Goal: Transaction & Acquisition: Purchase product/service

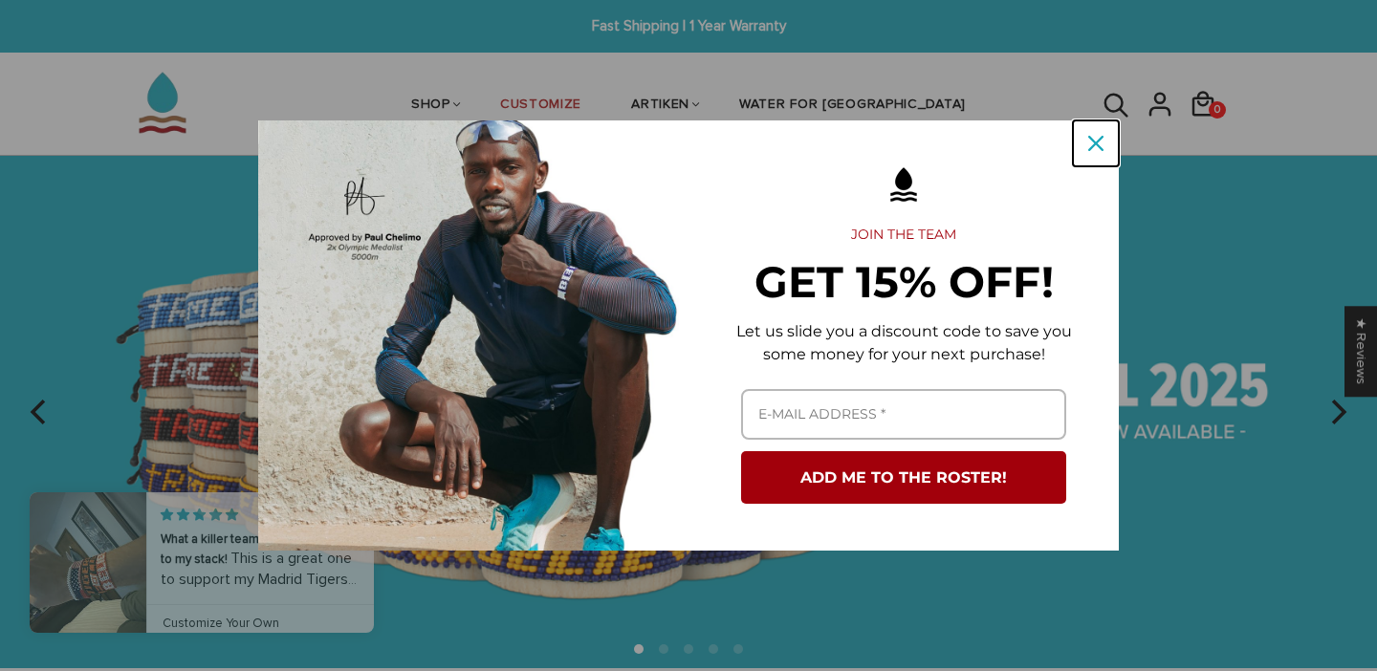
click at [1090, 152] on div "Close" at bounding box center [1096, 143] width 31 height 31
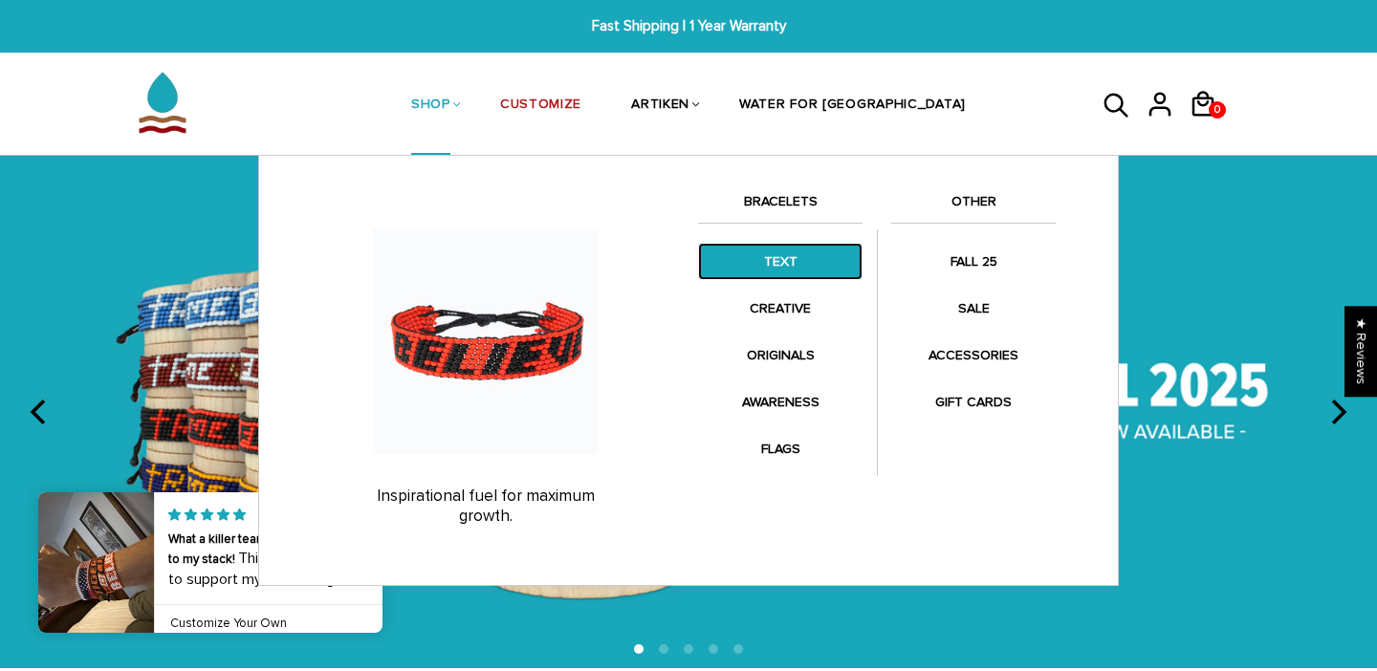
click at [788, 262] on link "TEXT" at bounding box center [780, 261] width 165 height 37
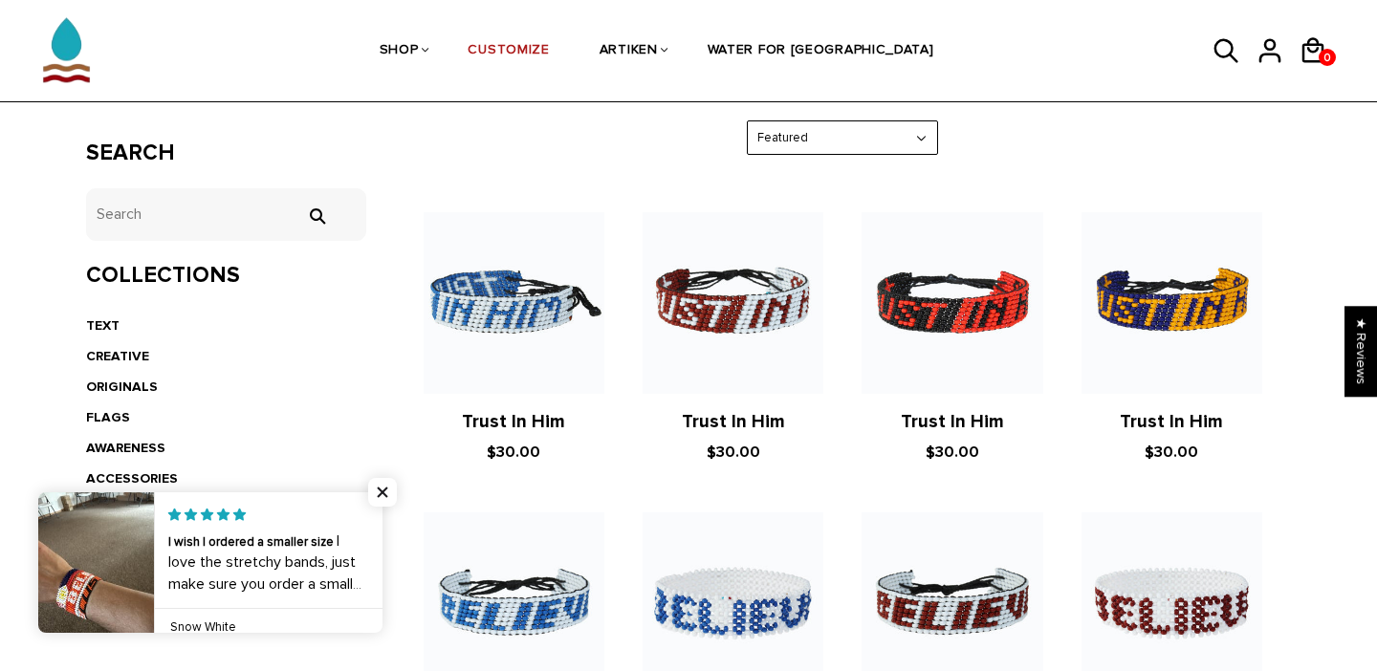
scroll to position [322, 0]
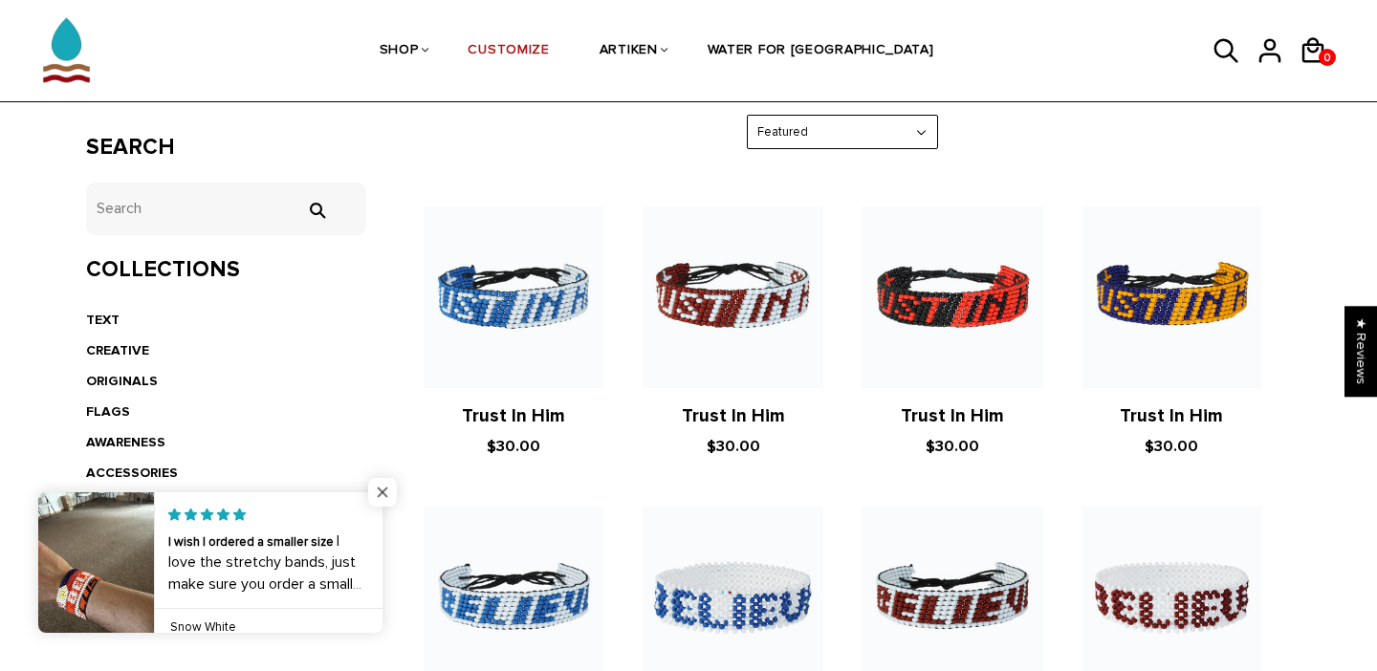
click at [380, 490] on span "Close popup widget" at bounding box center [382, 492] width 29 height 29
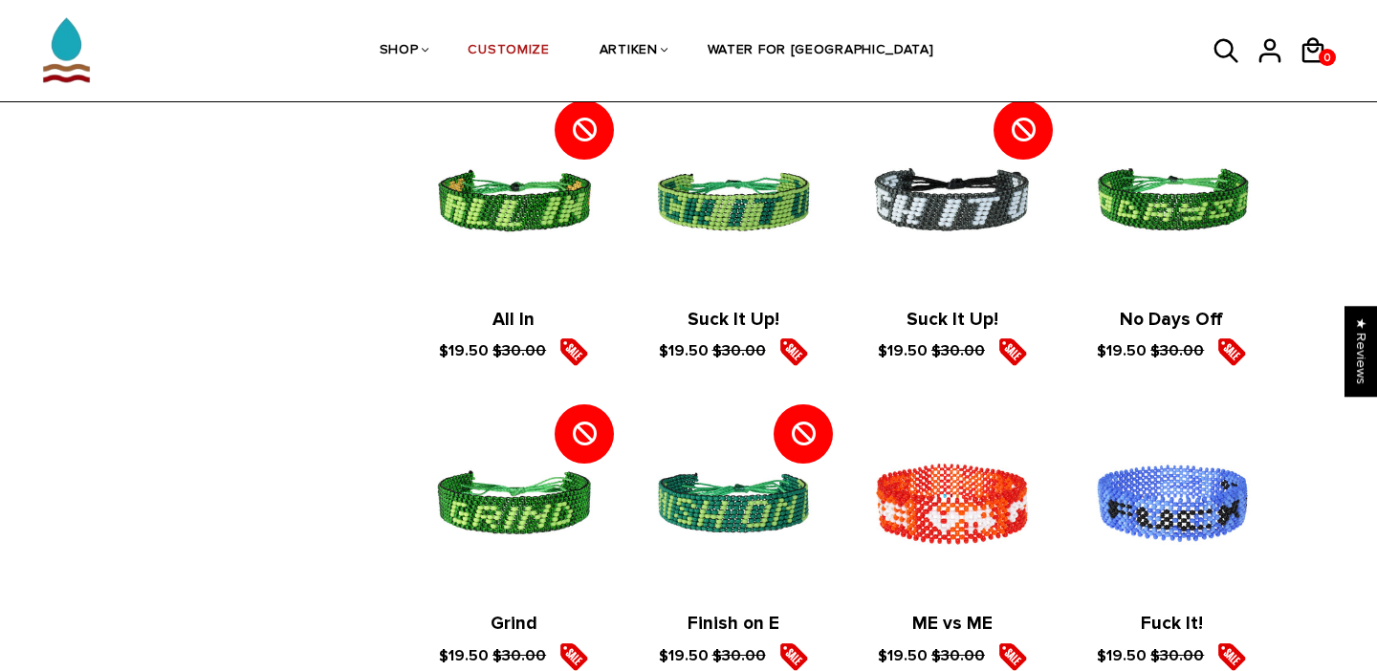
scroll to position [2786, 0]
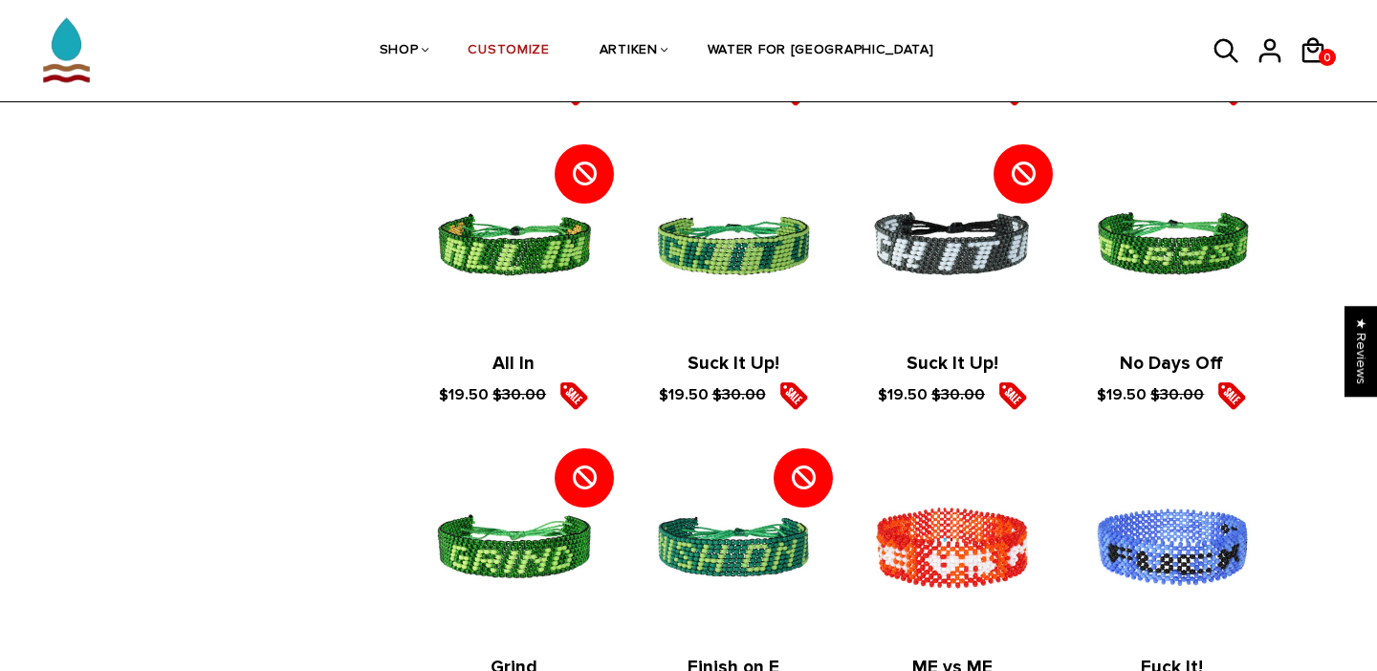
click at [503, 350] on article "All In $19.50 $30.00" at bounding box center [514, 282] width 219 height 256
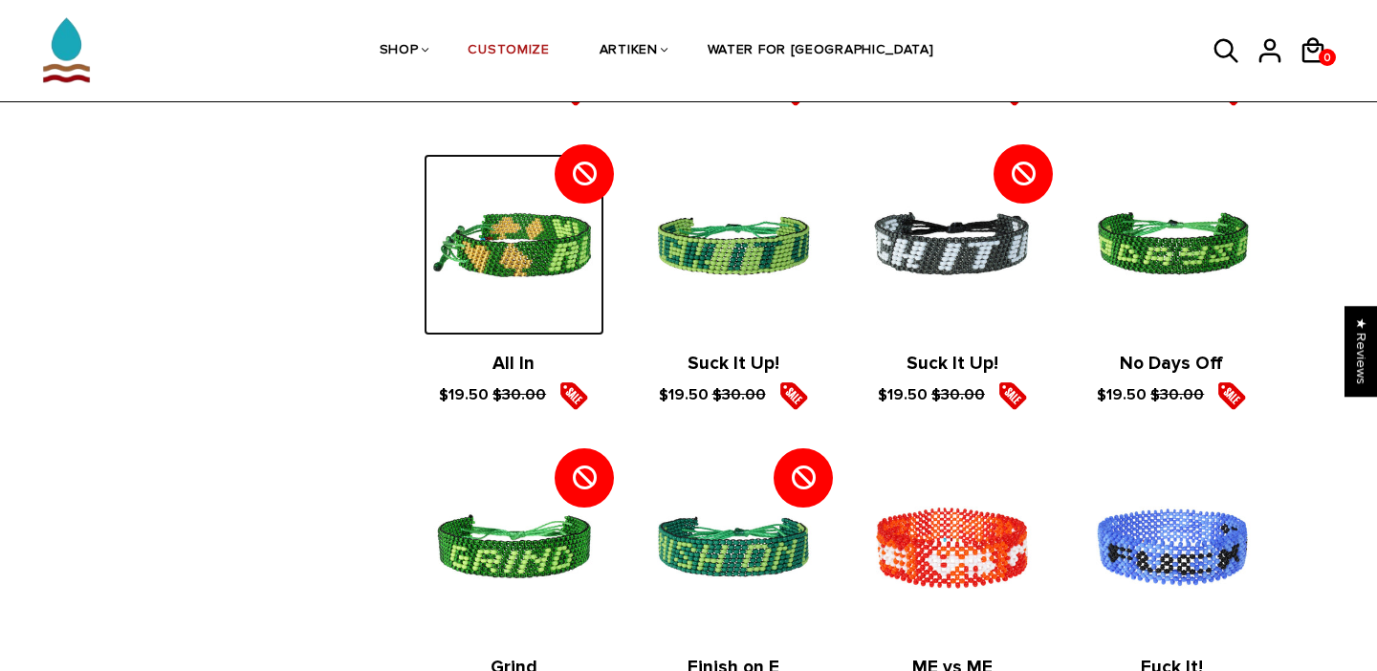
click at [512, 270] on img at bounding box center [514, 244] width 181 height 181
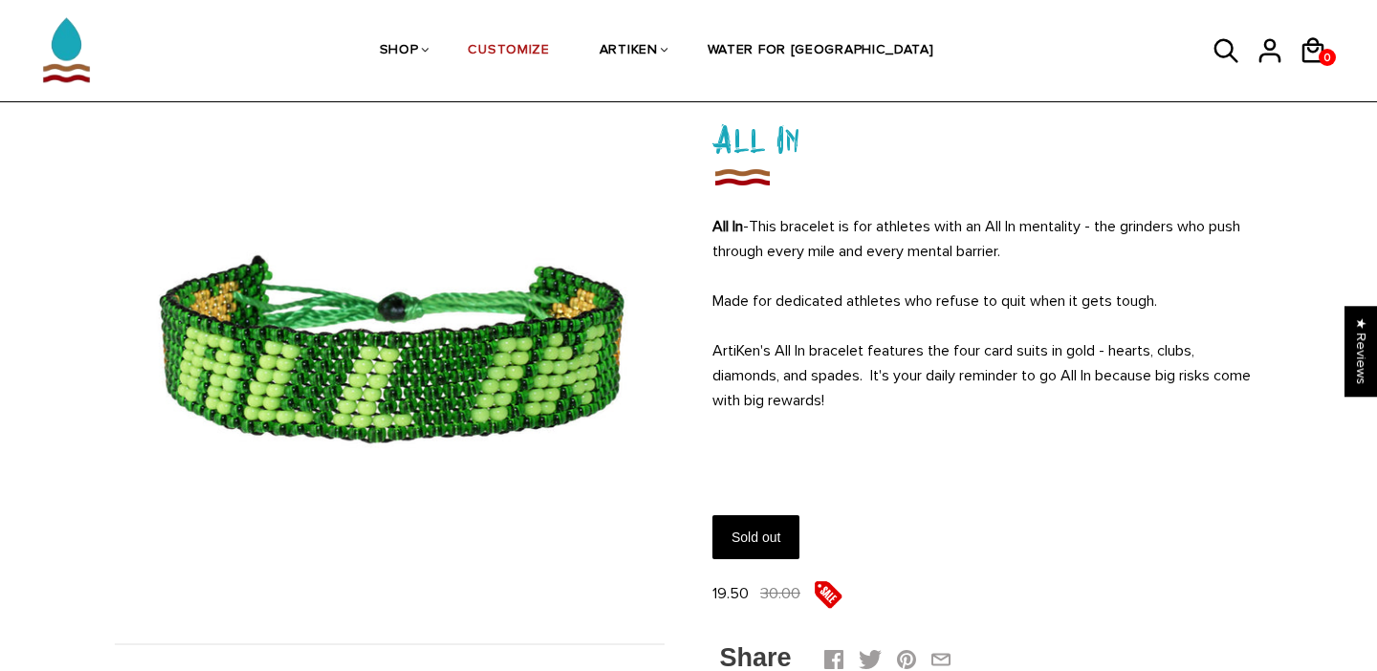
scroll to position [144, 0]
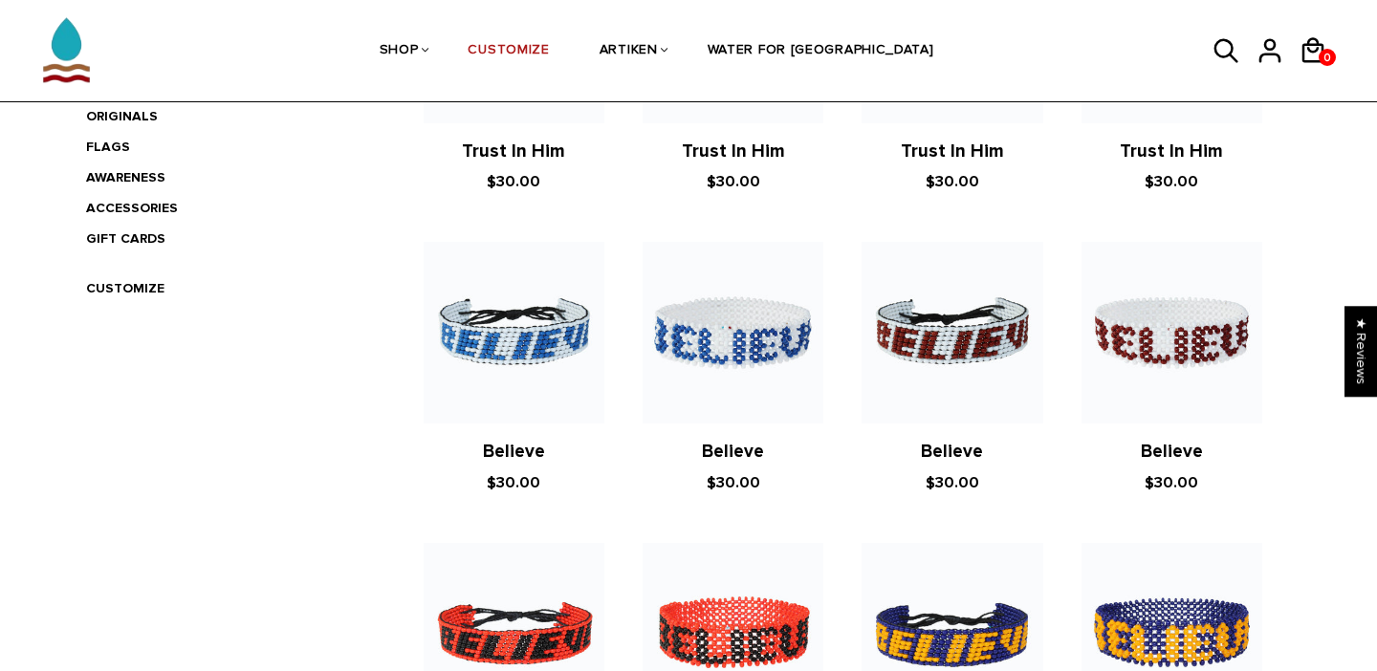
scroll to position [590, 0]
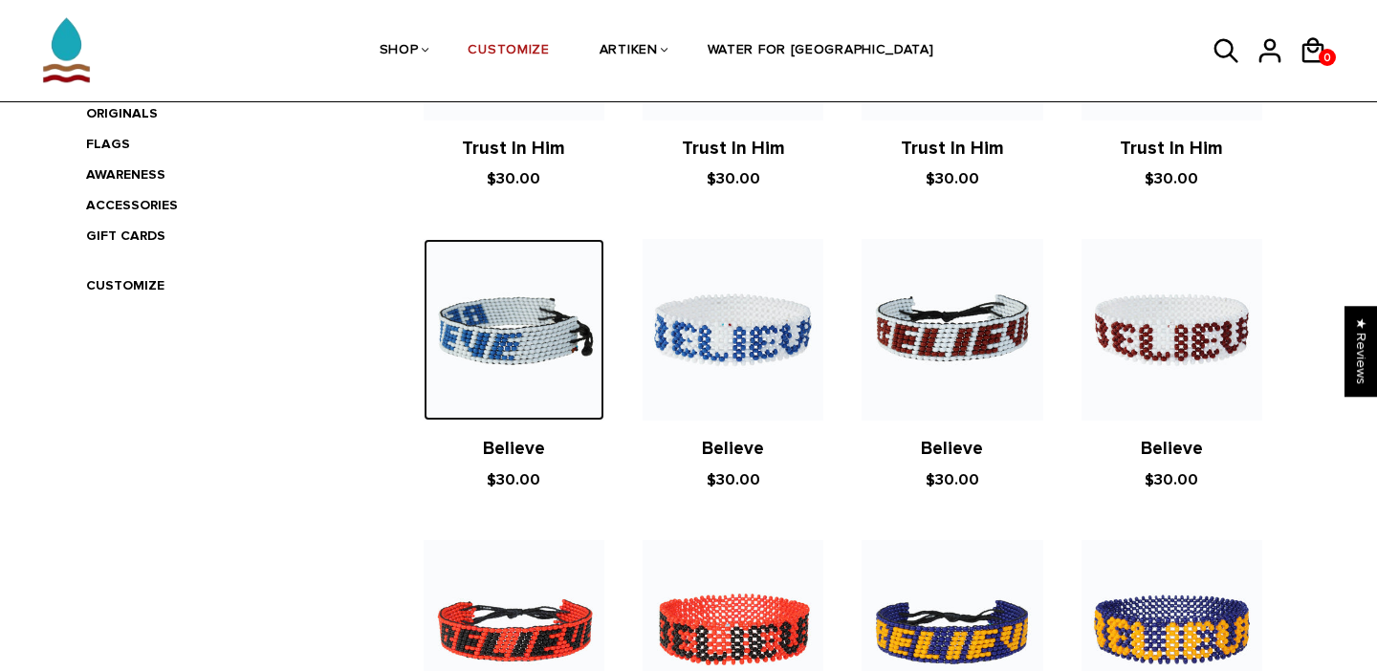
click at [546, 390] on img at bounding box center [514, 329] width 181 height 181
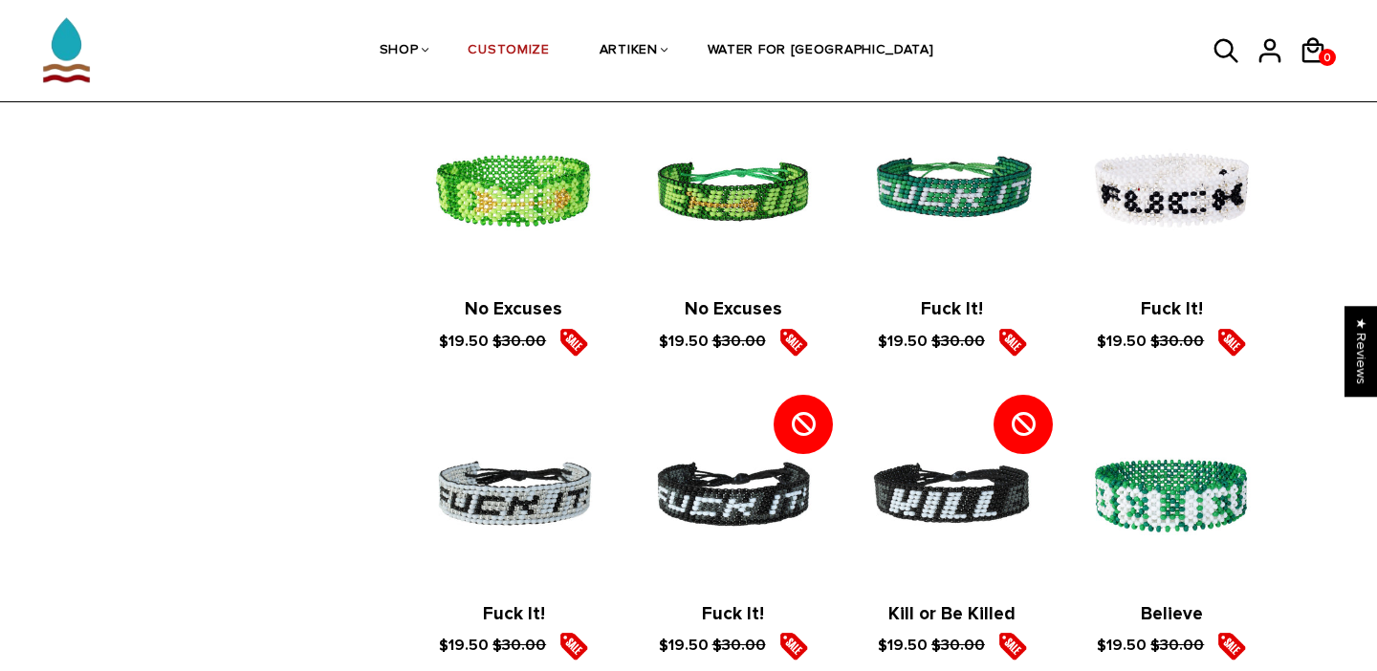
scroll to position [1834, 0]
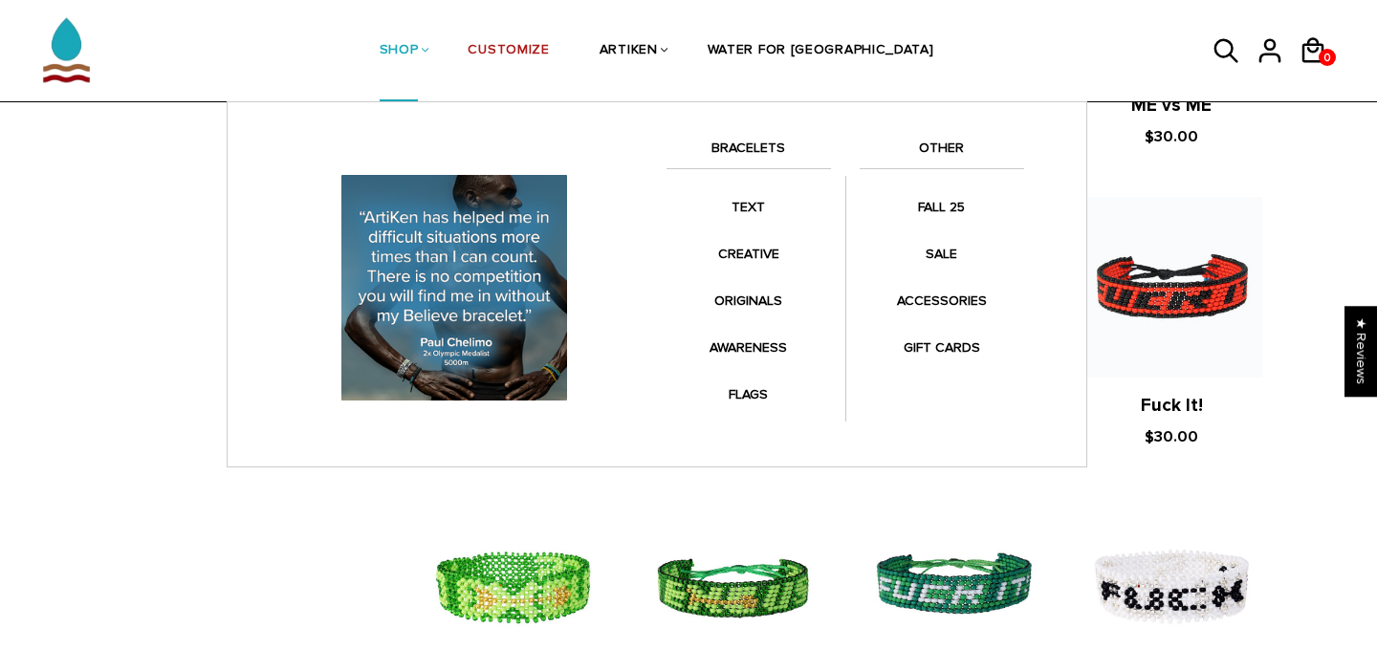
click at [444, 35] on li "SHOP BRACELETS TEXT Inspirational fuel for maximum growth." at bounding box center [399, 50] width 89 height 101
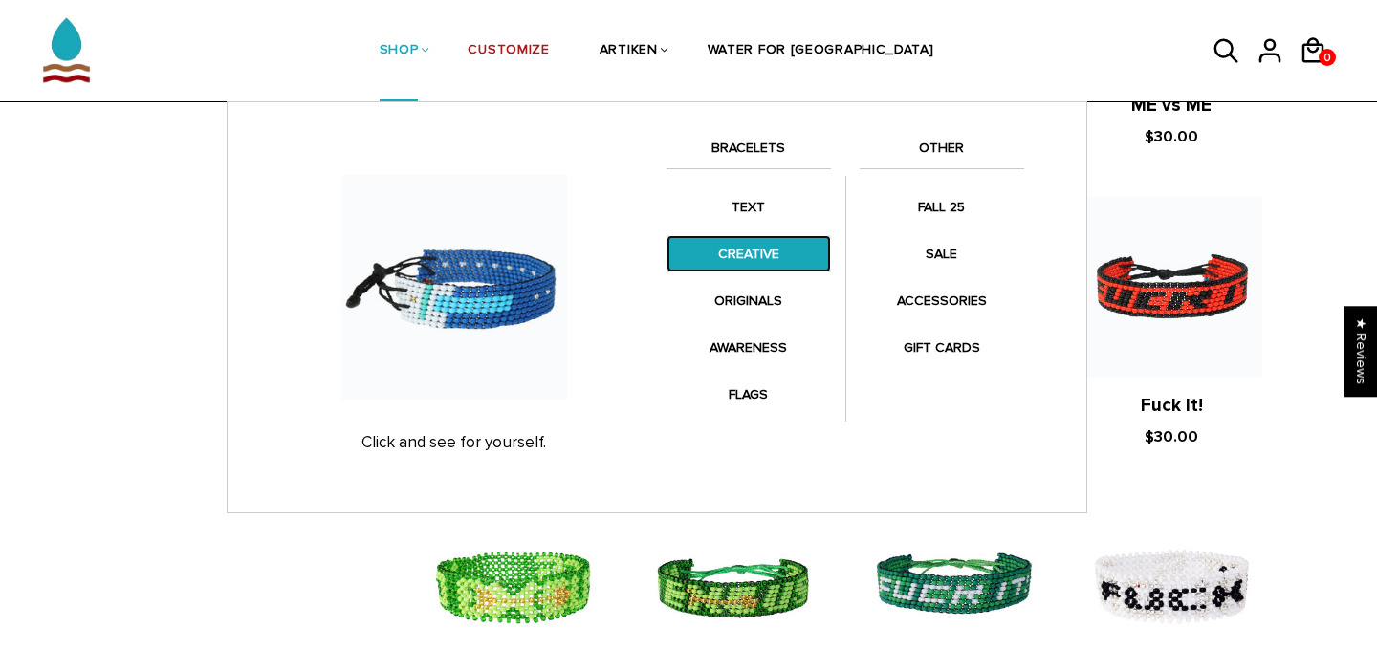
click at [789, 262] on link "CREATIVE" at bounding box center [749, 253] width 165 height 37
click at [752, 252] on link "CREATIVE" at bounding box center [749, 253] width 165 height 37
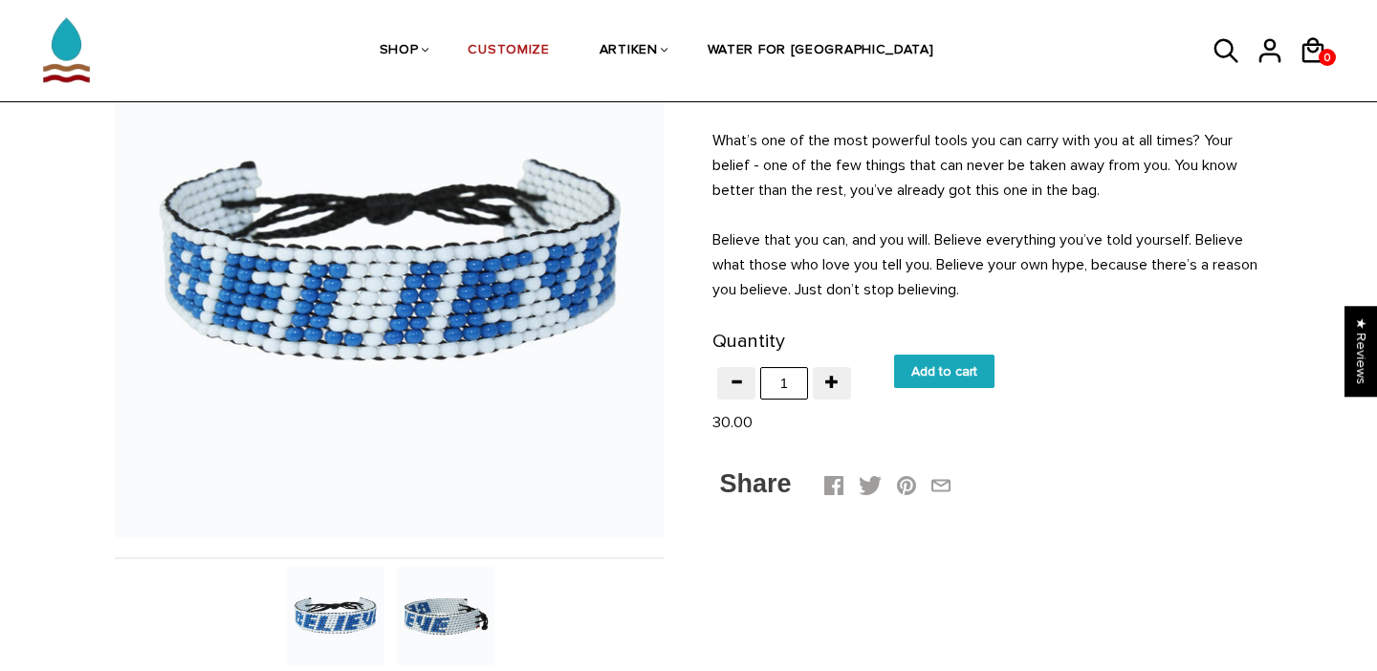
scroll to position [212, 0]
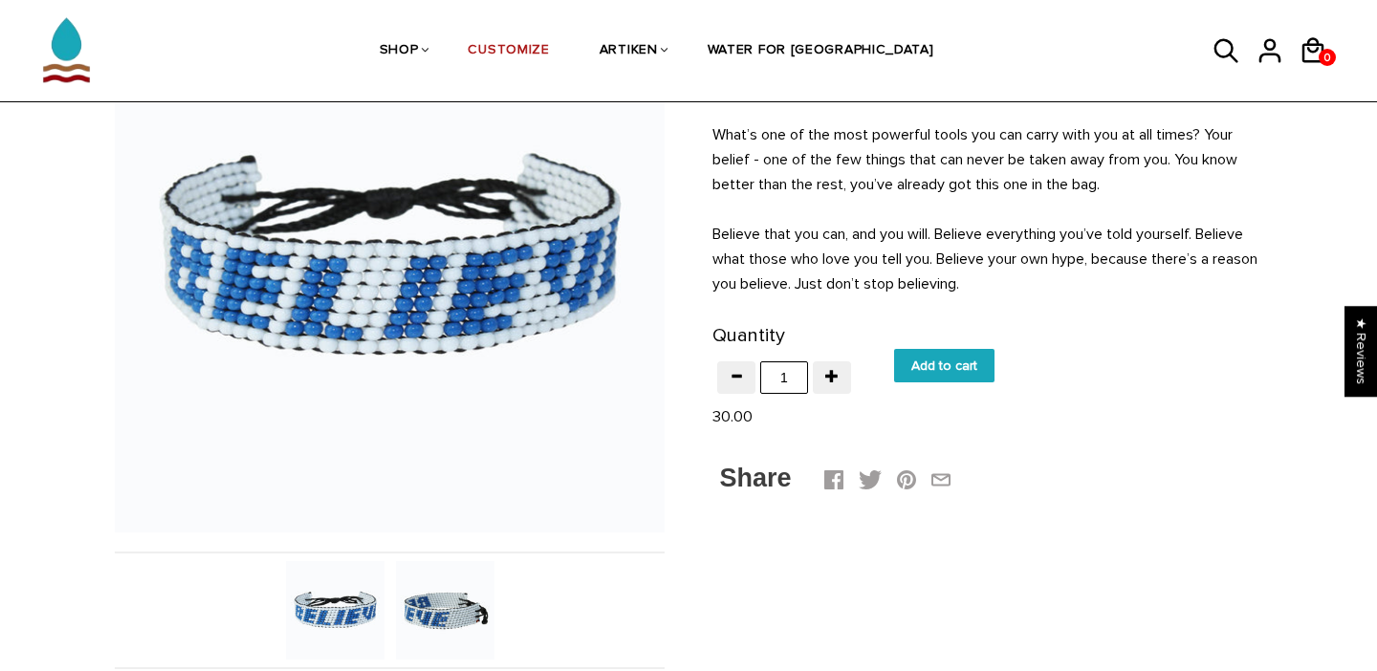
click at [950, 356] on input "Add to cart" at bounding box center [944, 365] width 100 height 33
type input "Add to cart"
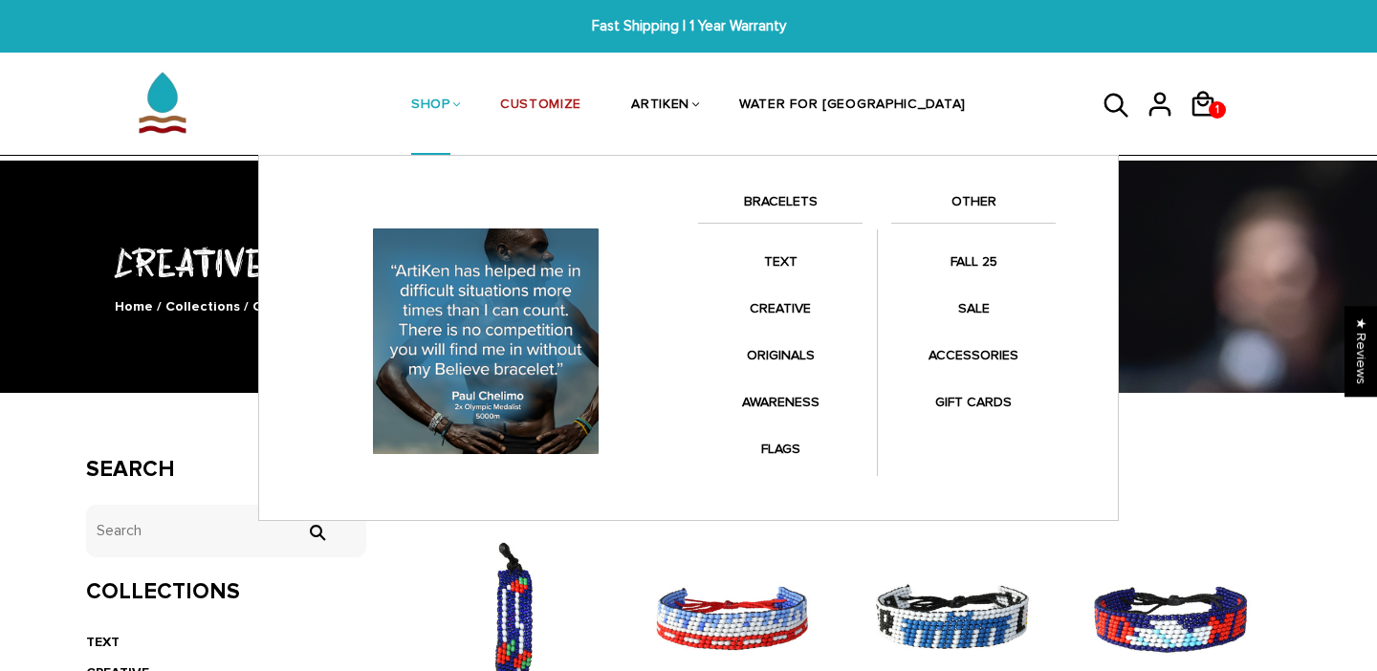
click at [475, 106] on li "SHOP BRACELETS TEXT Inspirational fuel for maximum growth." at bounding box center [430, 105] width 89 height 101
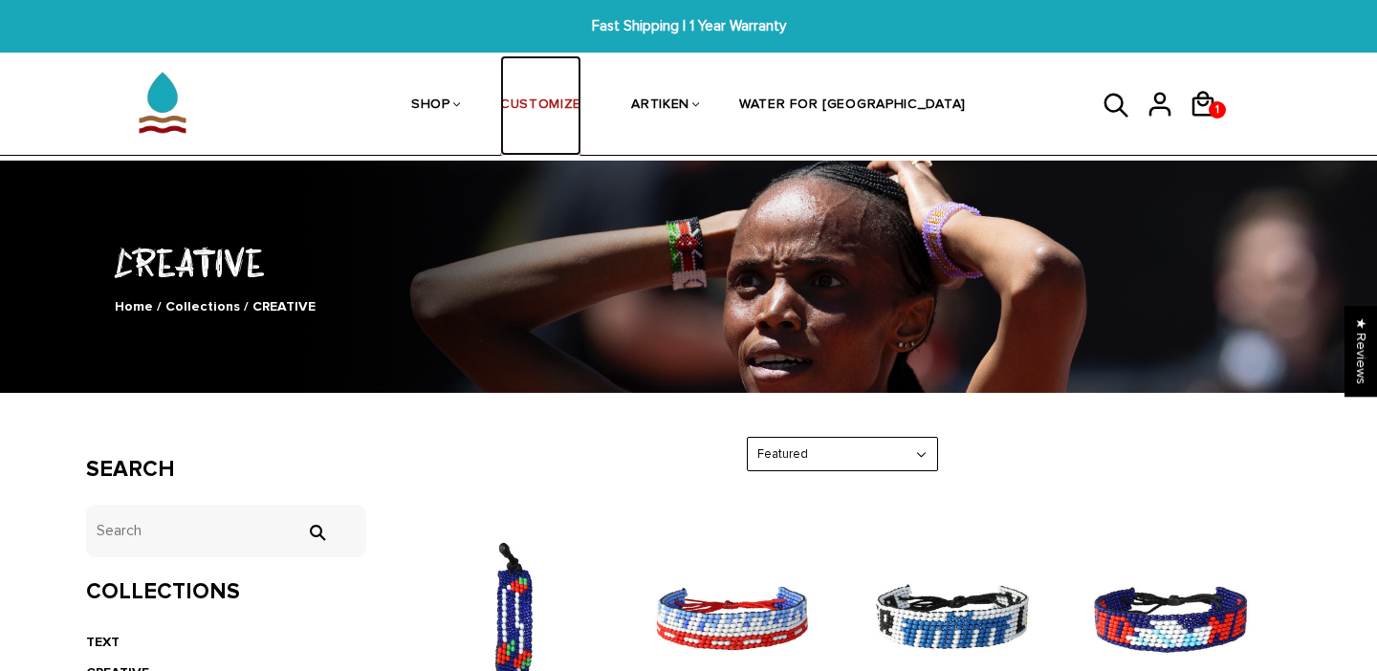
click at [581, 99] on link "CUSTOMIZE" at bounding box center [540, 105] width 81 height 101
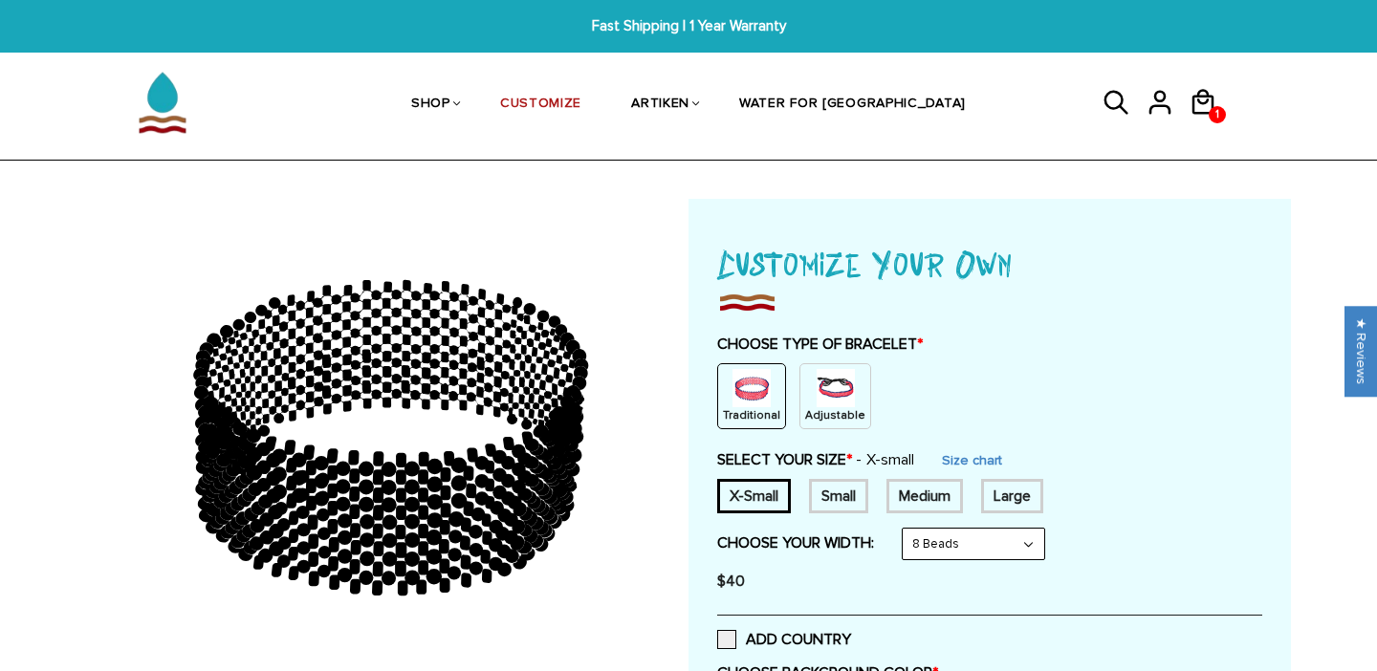
click at [817, 400] on img at bounding box center [836, 388] width 38 height 38
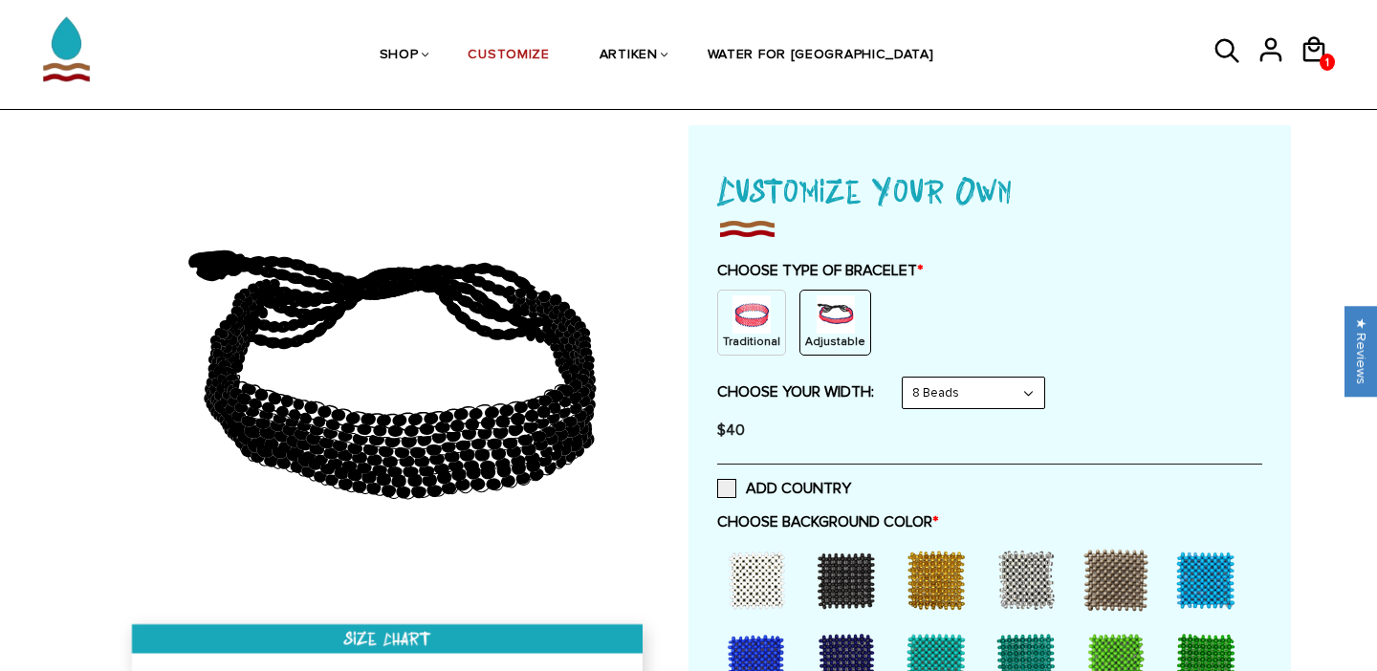
scroll to position [66, 0]
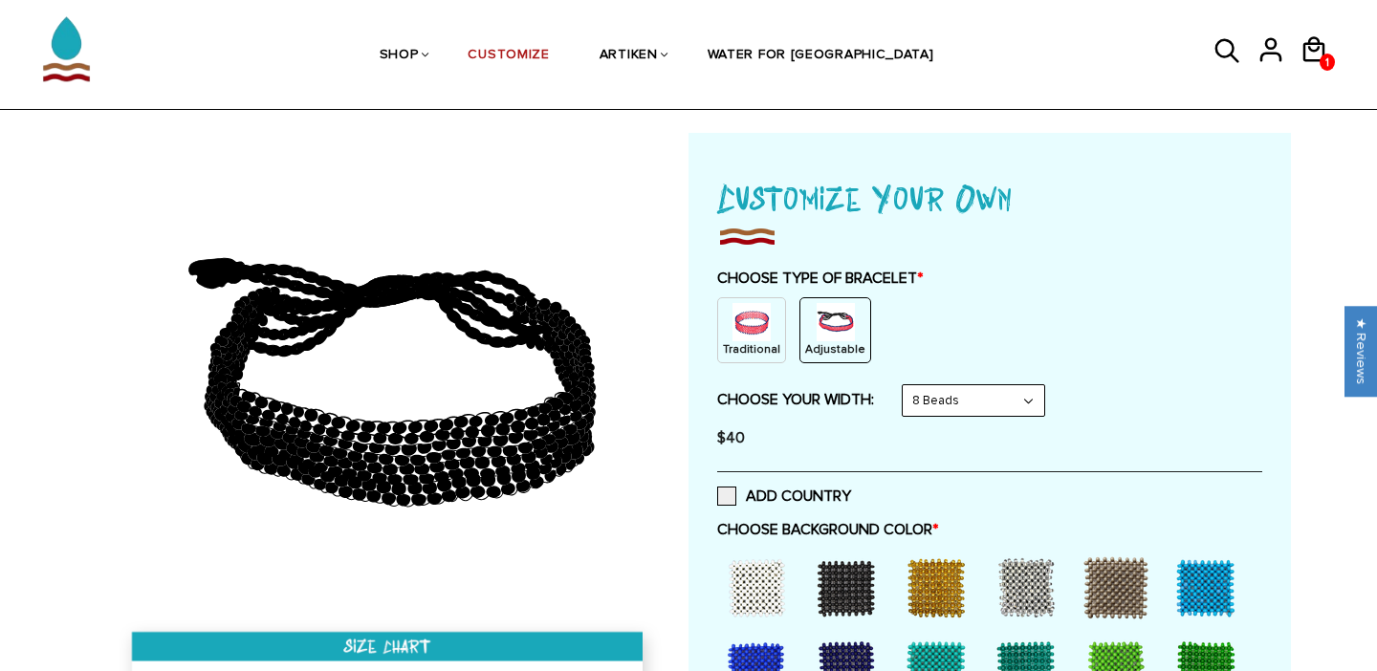
click at [1004, 393] on select "8 Beads 6 Beads 10 Beads" at bounding box center [974, 400] width 142 height 31
click at [990, 415] on select "8 Beads 6 Beads 10 Beads" at bounding box center [974, 400] width 142 height 31
click at [907, 385] on select "8 Beads 6 Beads 10 Beads" at bounding box center [974, 400] width 142 height 31
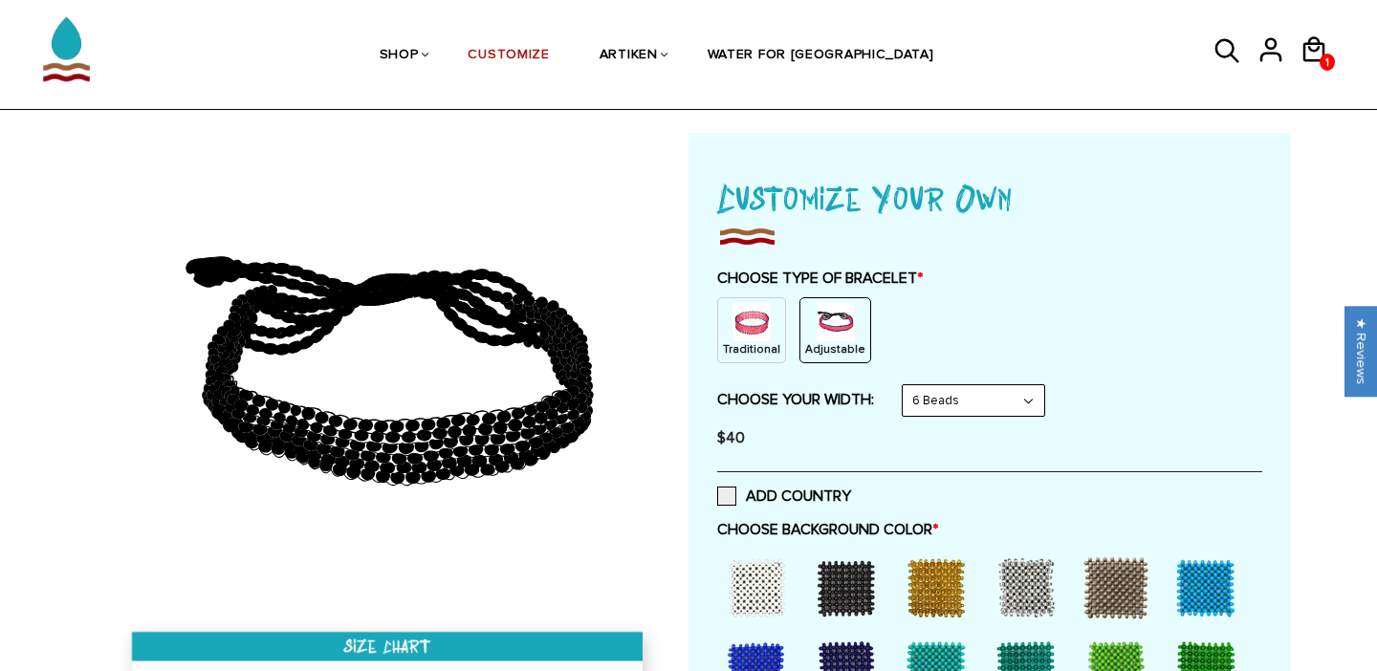
click at [986, 407] on select "8 Beads 6 Beads 10 Beads" at bounding box center [974, 400] width 142 height 31
select select "8-beads"
click at [907, 385] on select "8 Beads 6 Beads 10 Beads" at bounding box center [974, 400] width 142 height 31
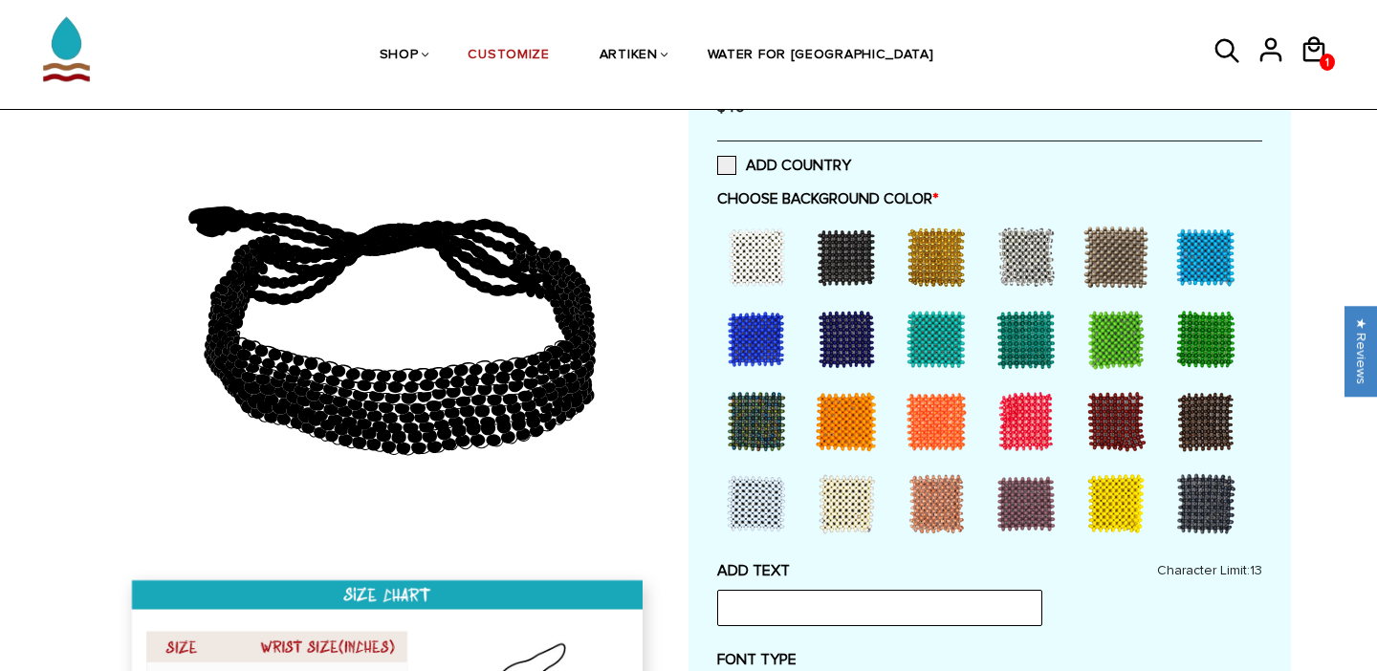
scroll to position [396, 0]
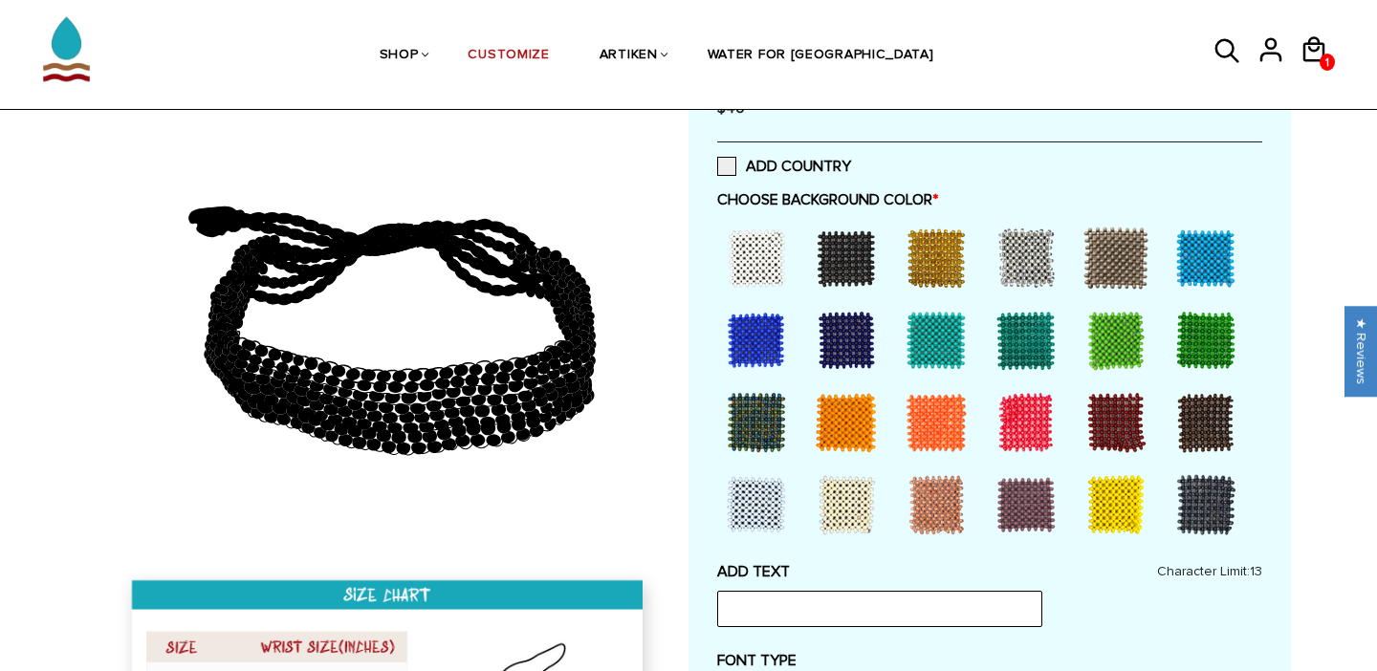
click at [751, 355] on div at bounding box center [756, 340] width 77 height 77
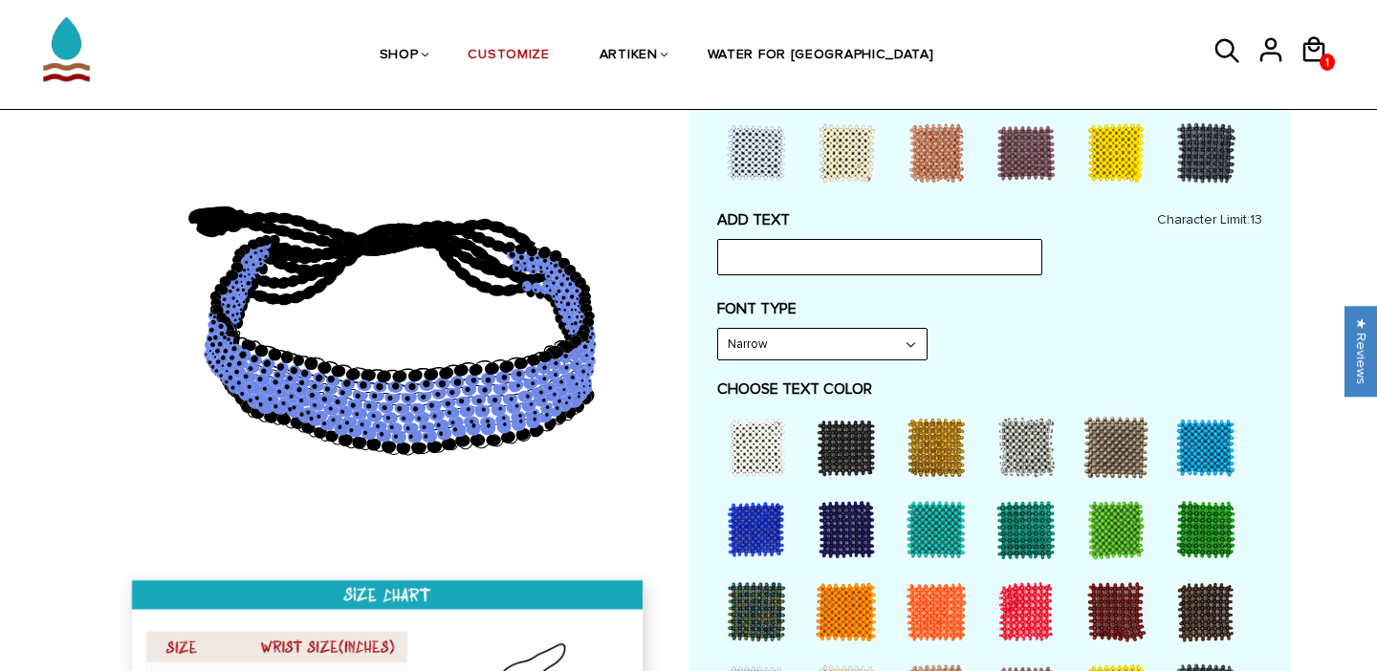
scroll to position [798, 0]
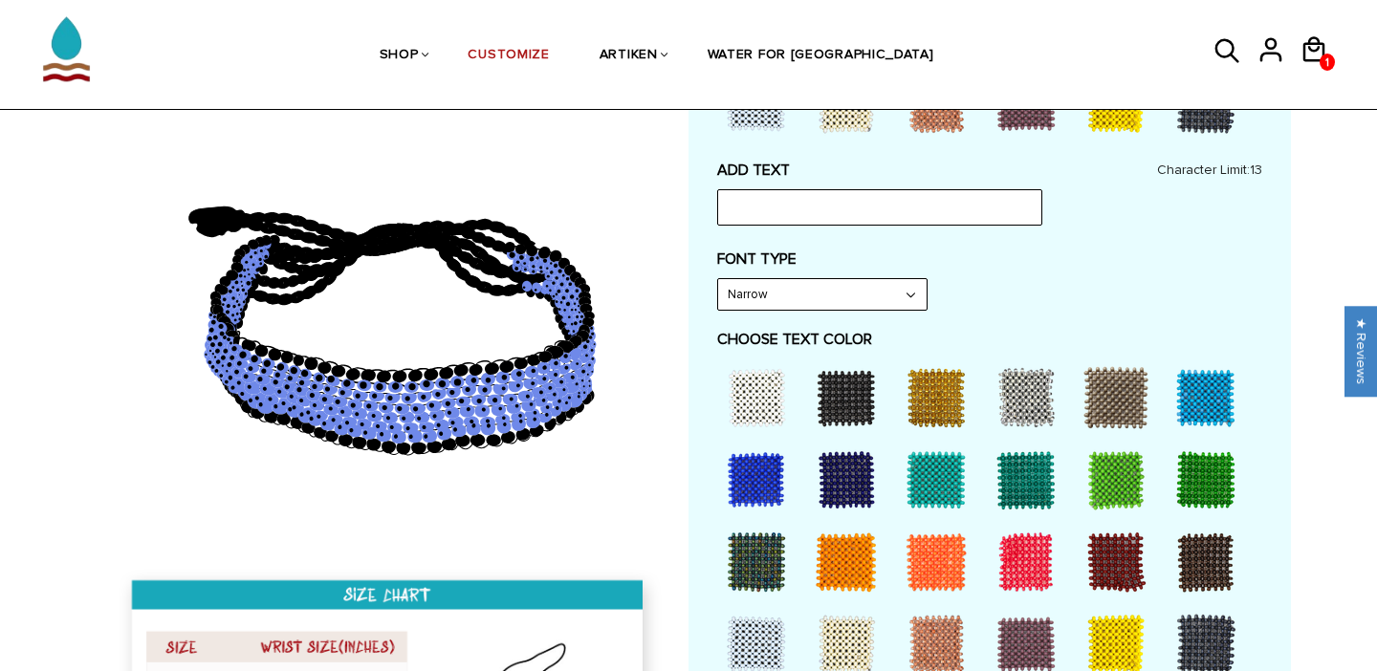
click at [745, 404] on div at bounding box center [756, 398] width 77 height 77
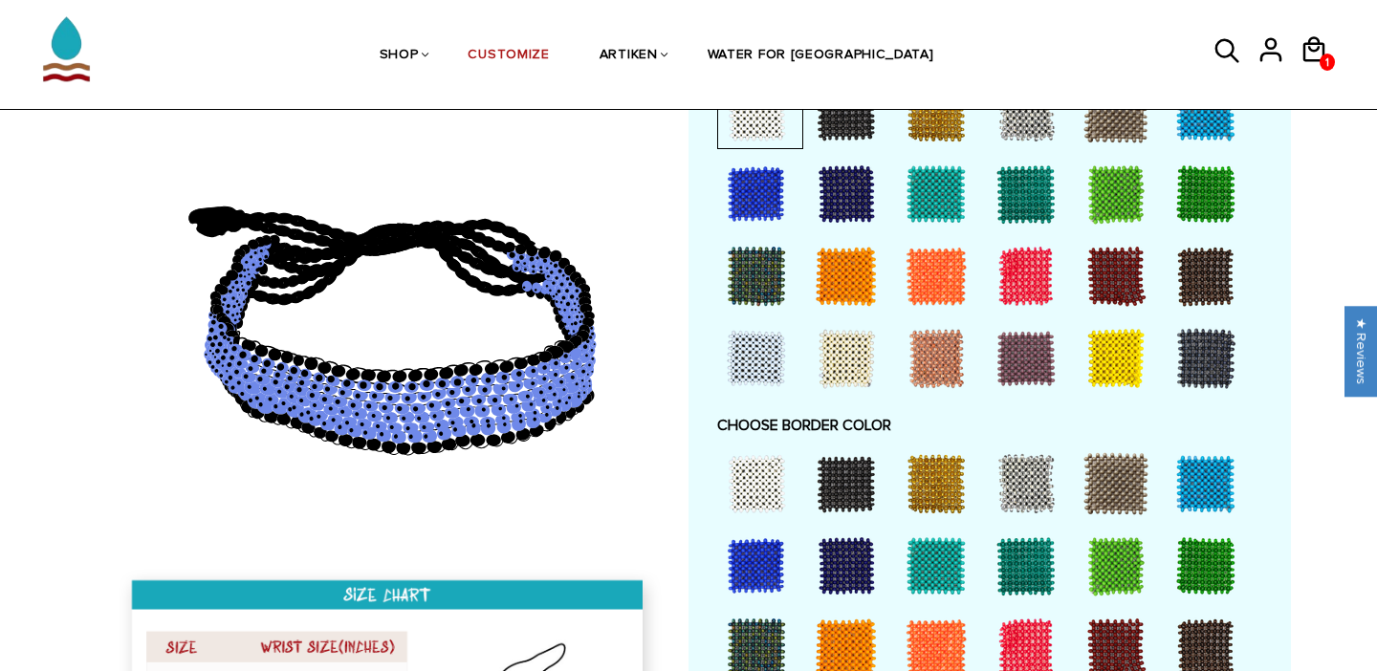
scroll to position [1238, 0]
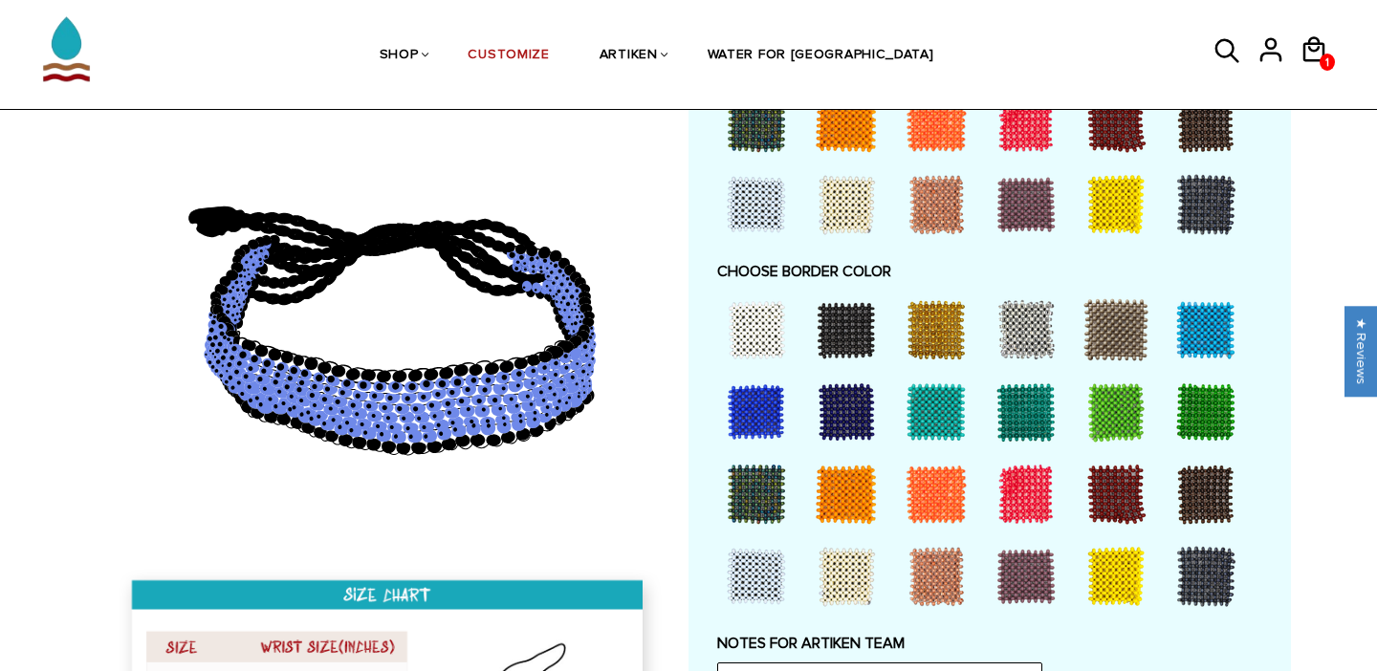
click at [746, 332] on div at bounding box center [756, 330] width 77 height 77
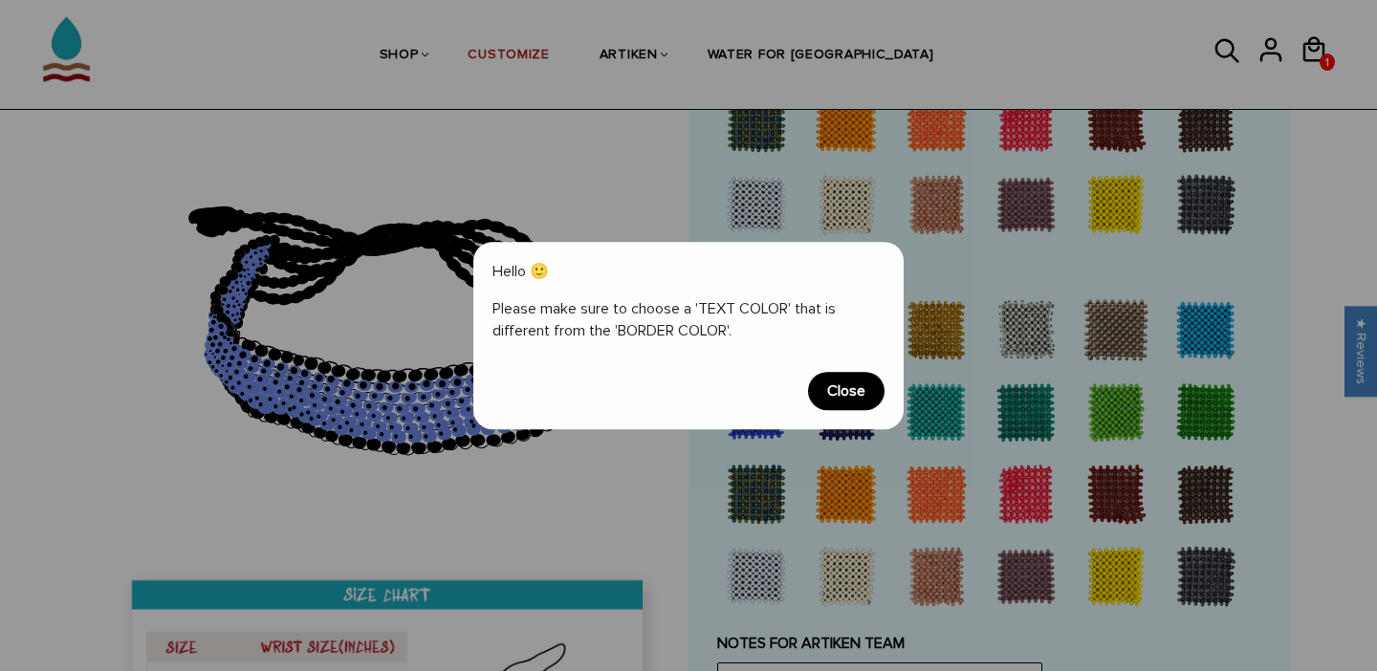
click at [838, 401] on span "Close" at bounding box center [846, 391] width 77 height 38
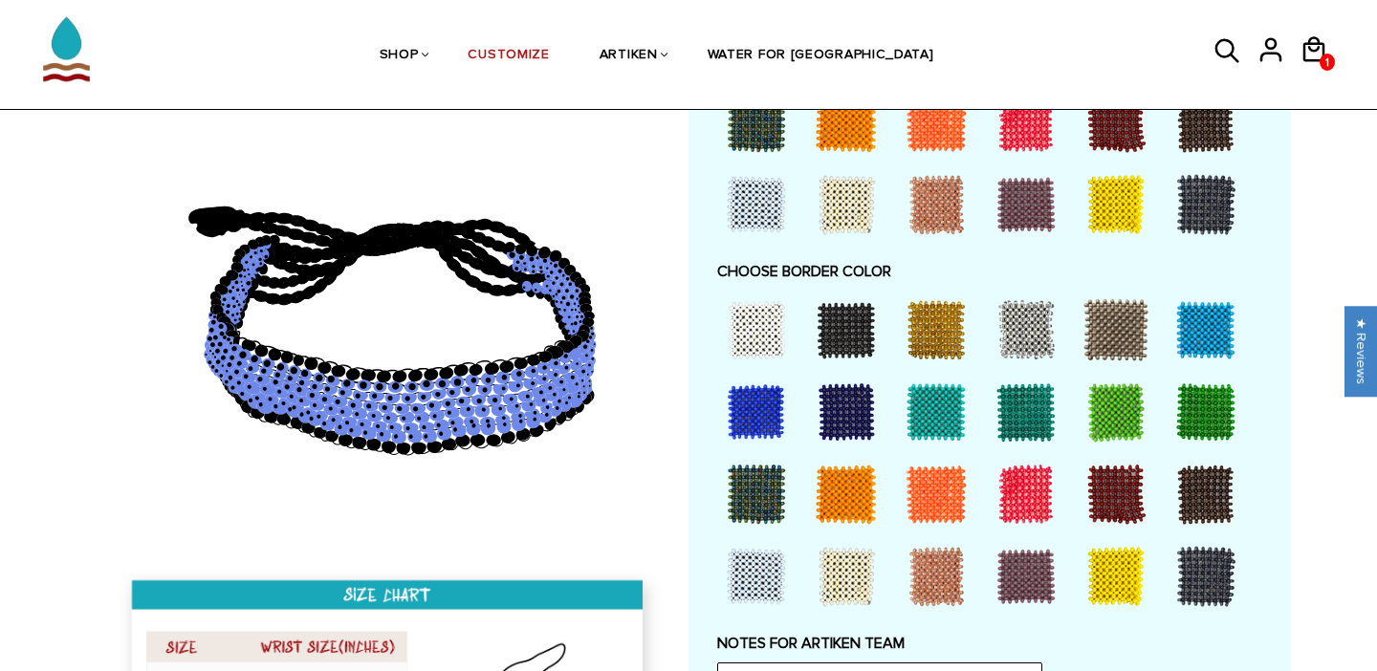
click at [744, 402] on div at bounding box center [756, 412] width 77 height 77
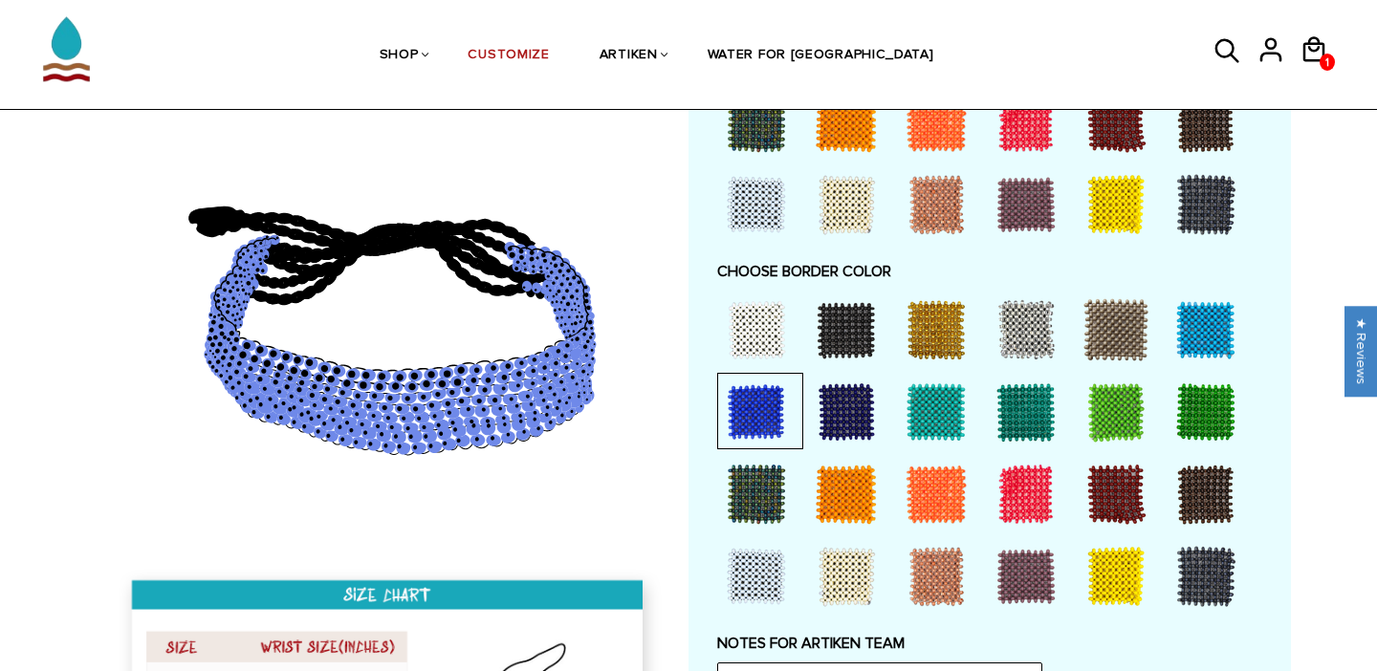
click at [826, 328] on div at bounding box center [846, 330] width 77 height 77
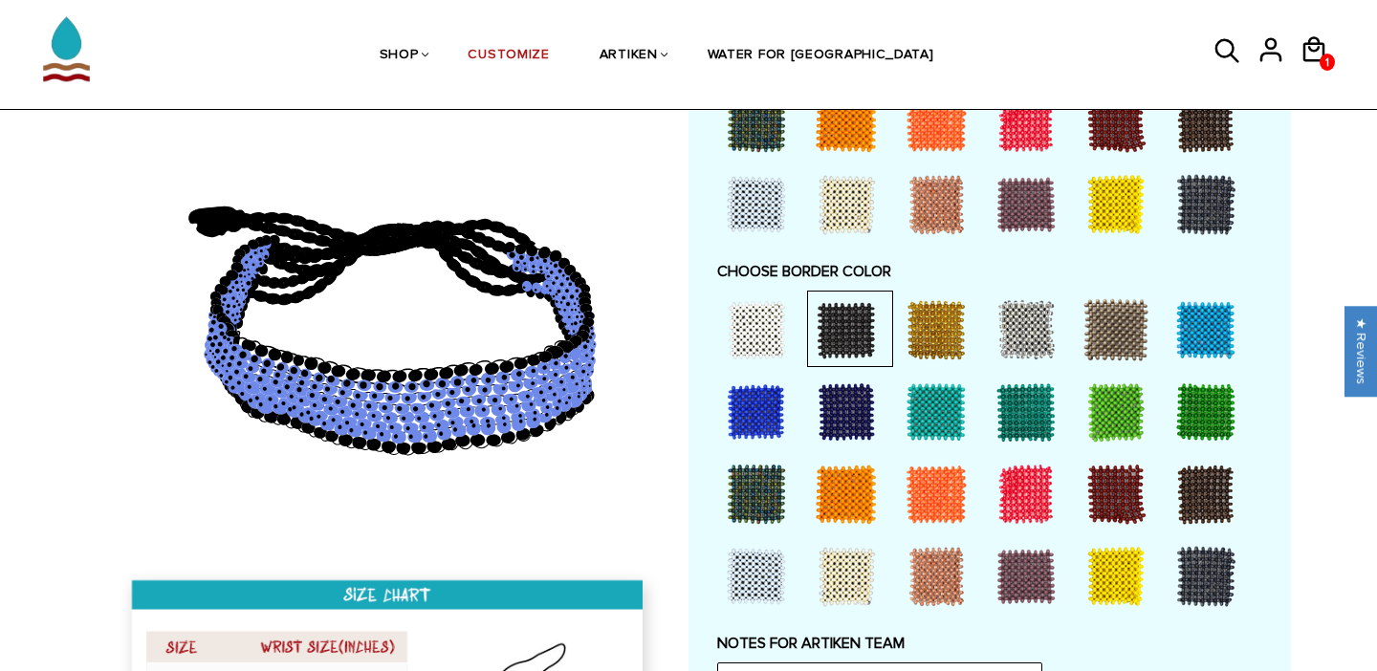
click at [760, 401] on div at bounding box center [756, 412] width 77 height 77
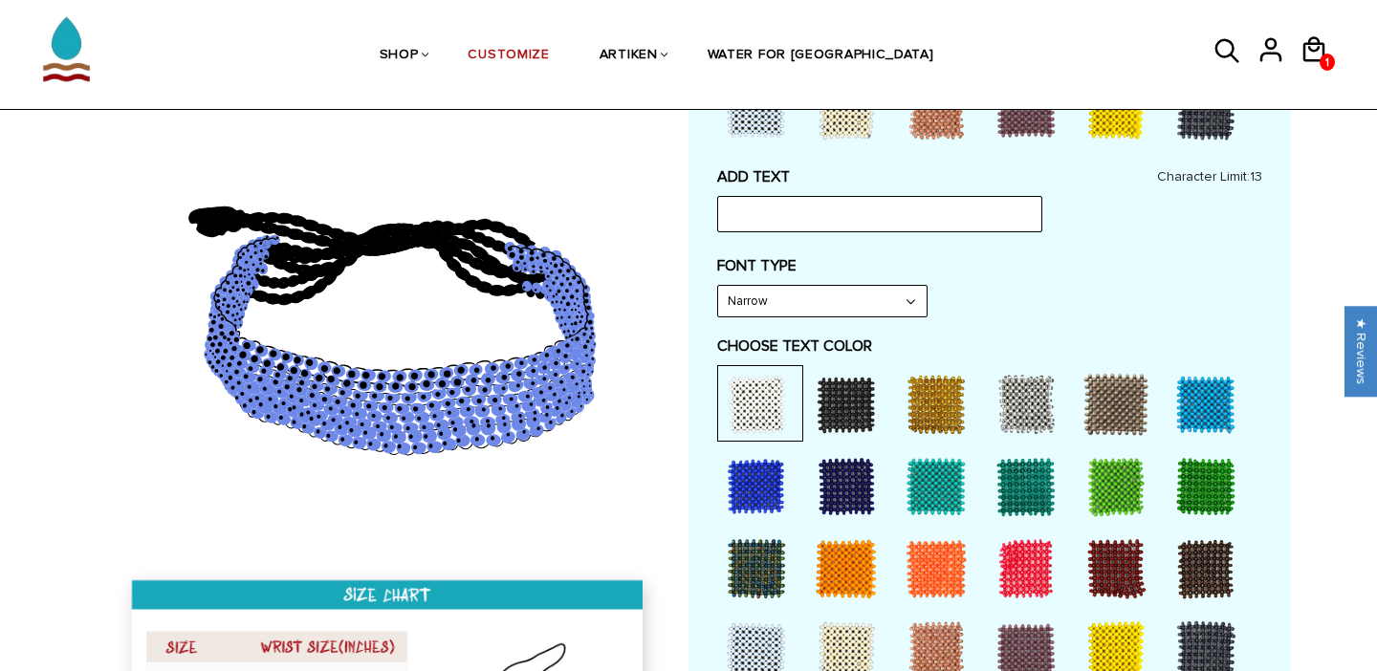
scroll to position [787, 0]
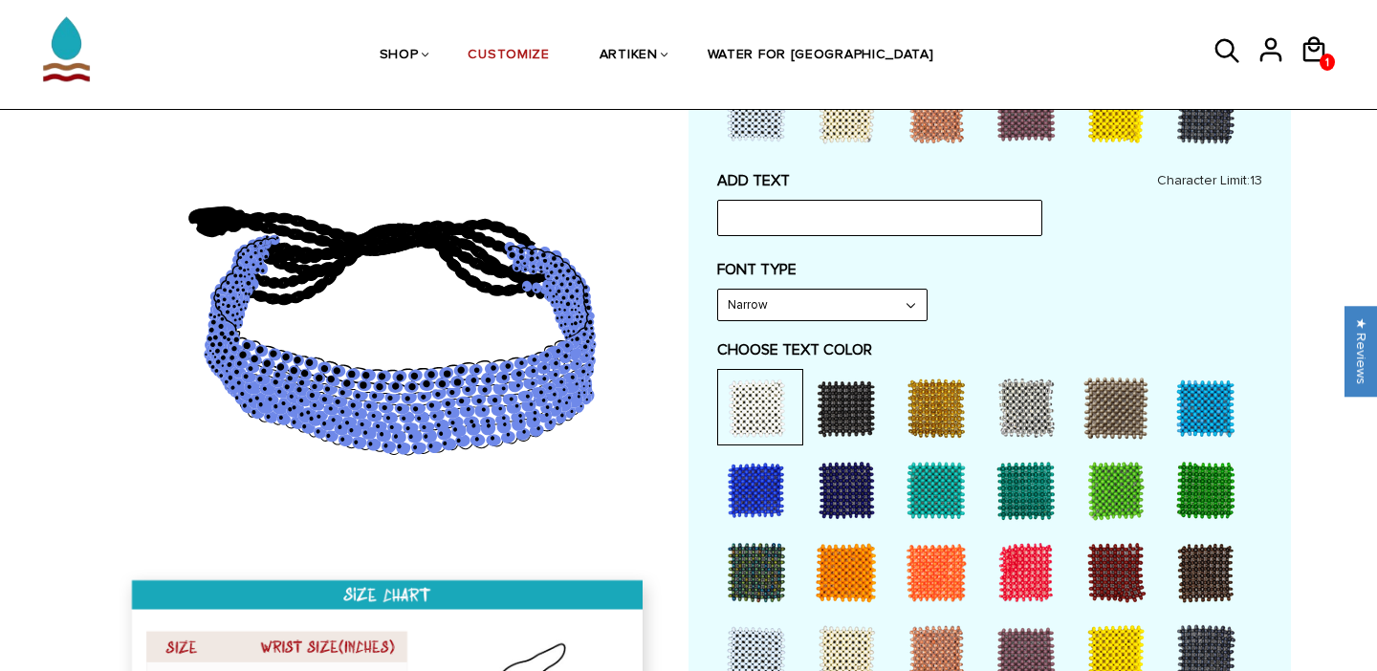
click at [743, 486] on div at bounding box center [756, 490] width 77 height 77
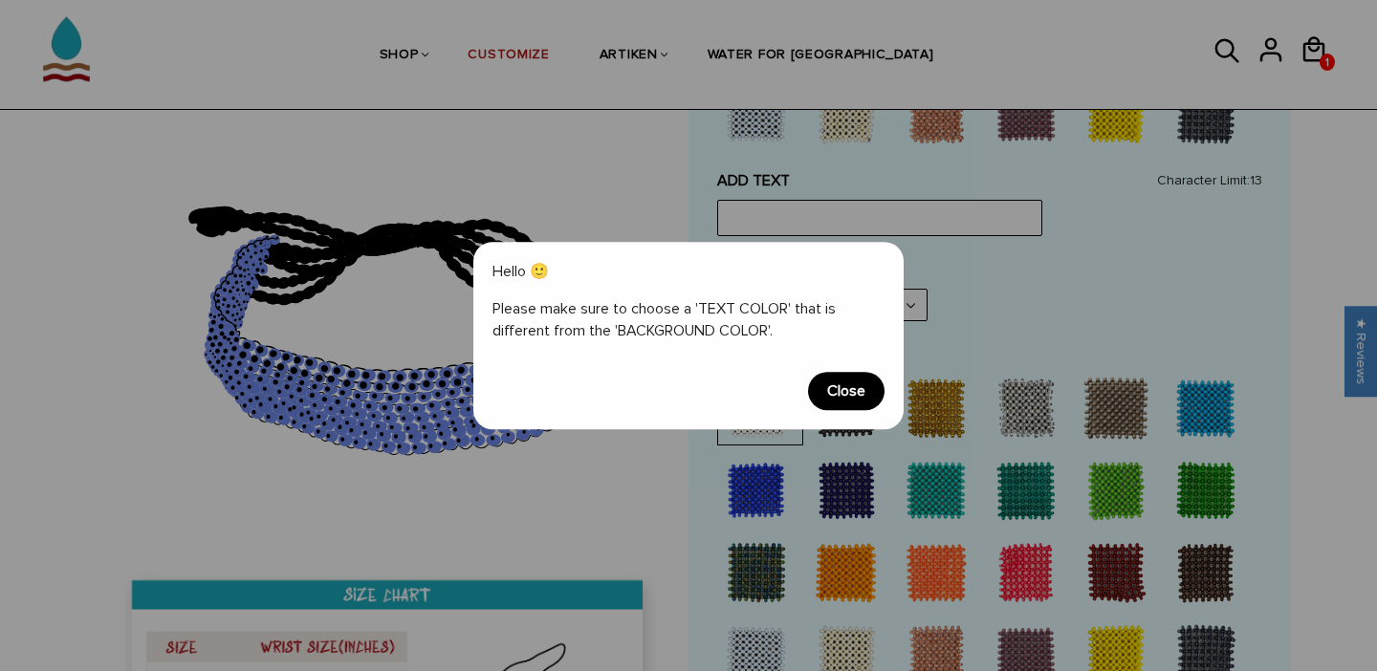
click at [849, 373] on span "Close" at bounding box center [846, 391] width 77 height 38
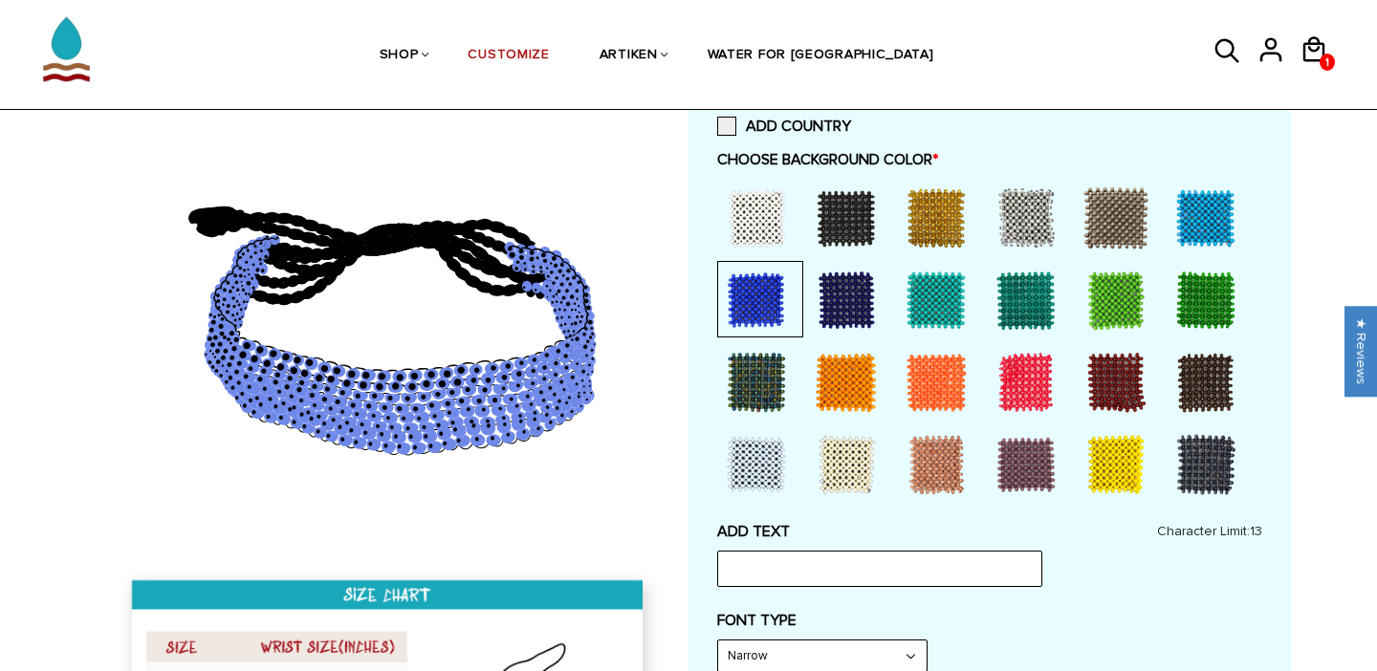
scroll to position [432, 0]
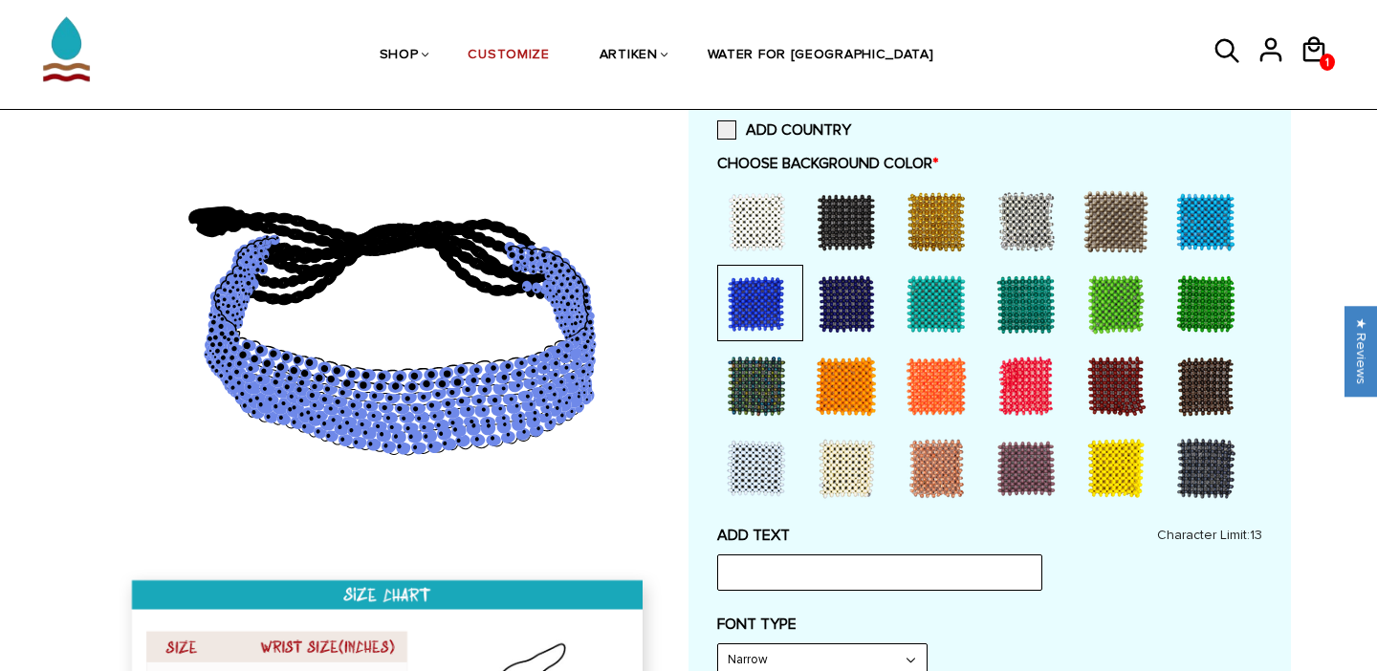
click at [769, 300] on div at bounding box center [756, 304] width 77 height 77
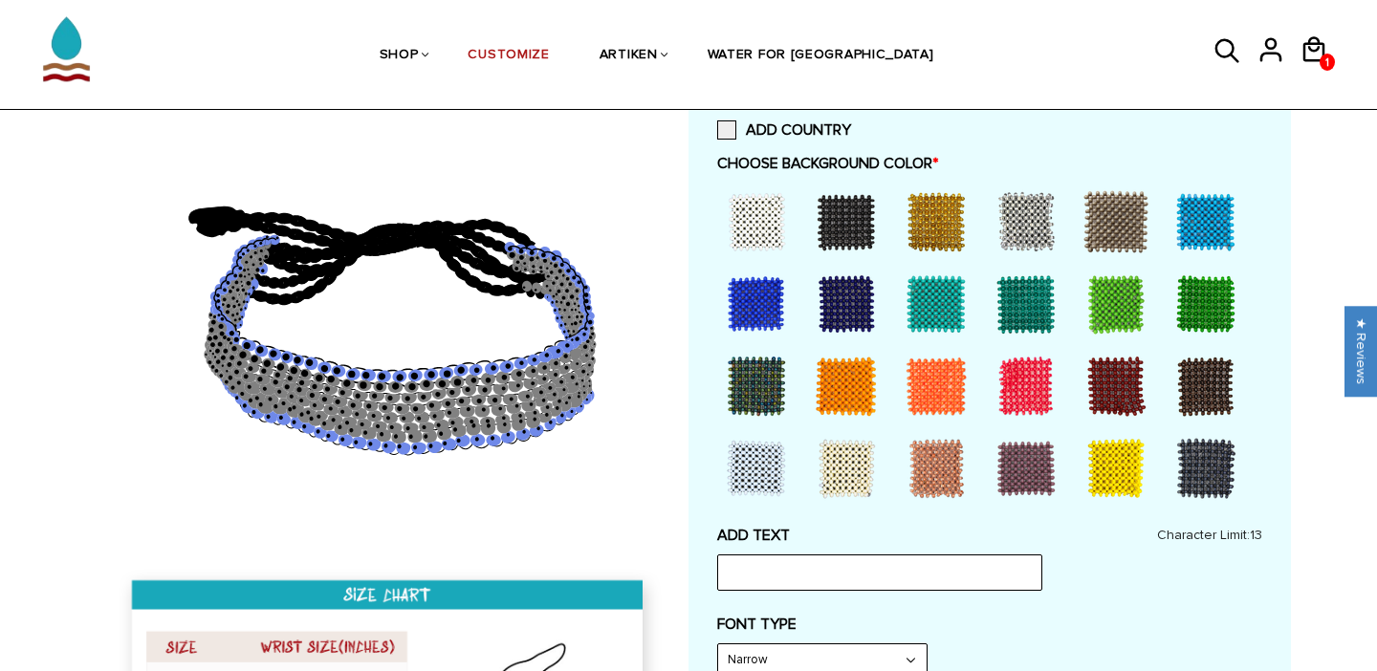
click at [1212, 208] on div at bounding box center [1206, 222] width 77 height 77
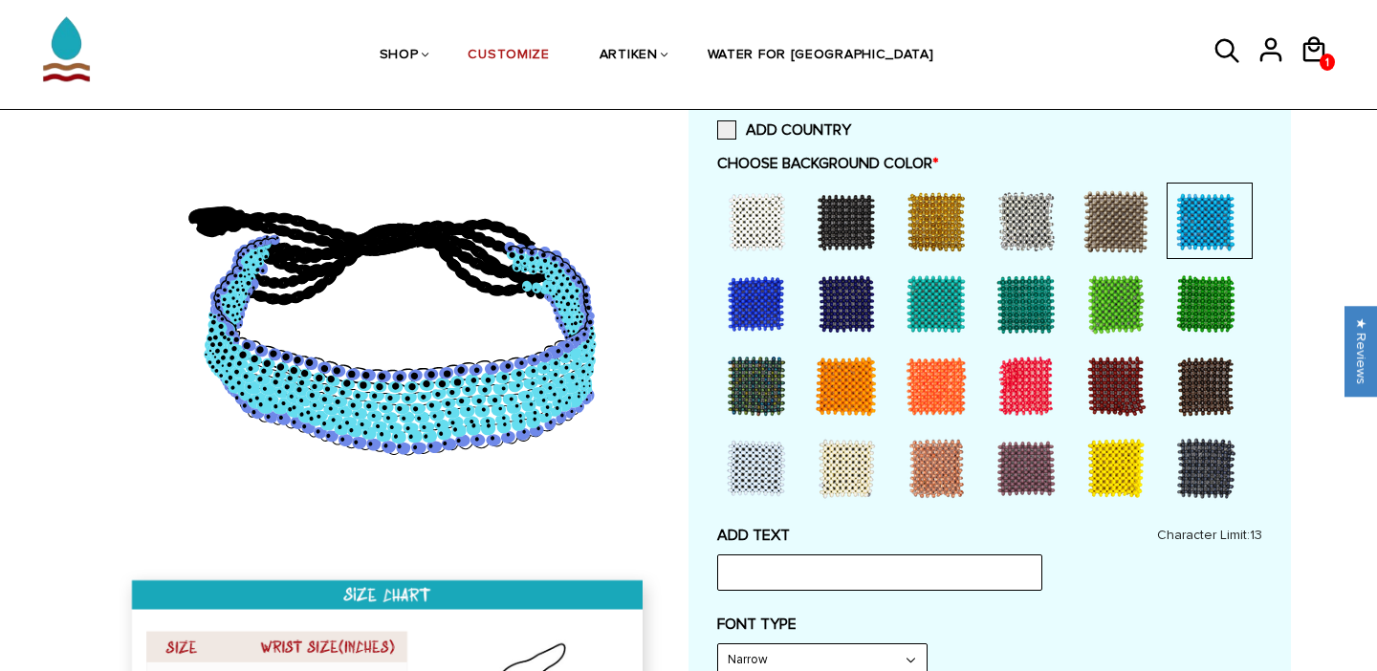
click at [747, 302] on div at bounding box center [756, 304] width 77 height 77
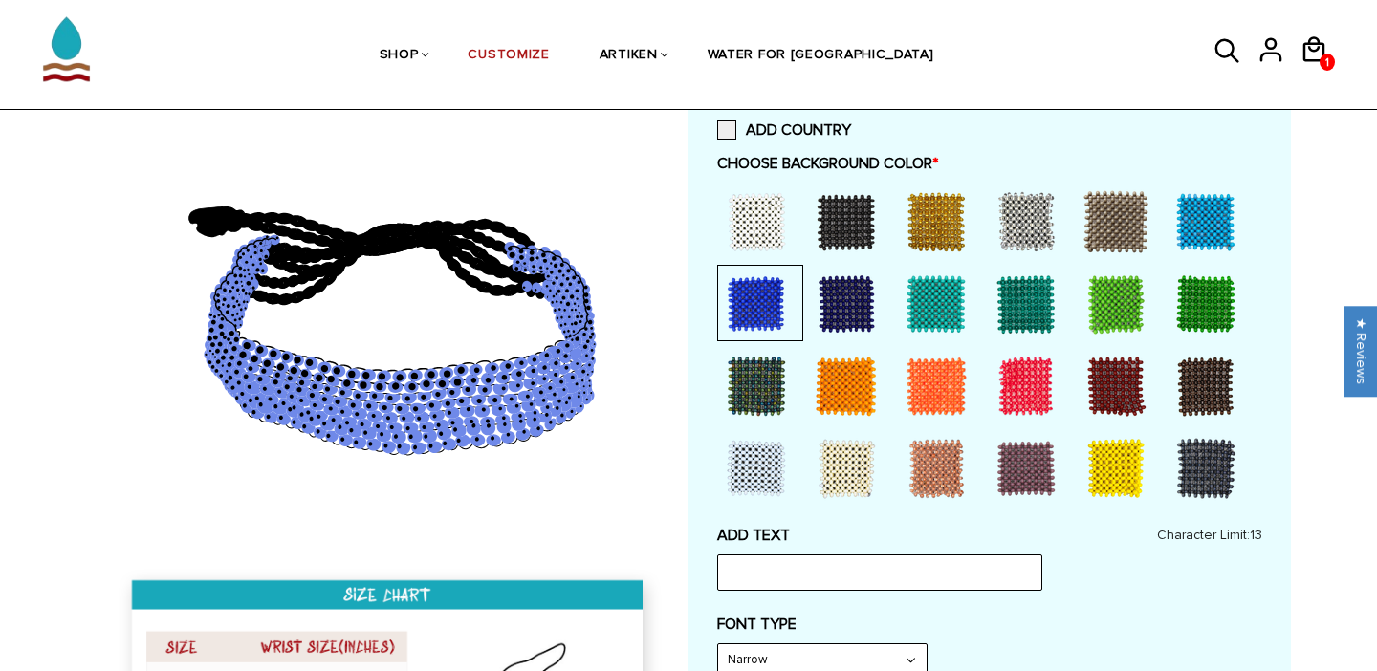
click at [856, 216] on div at bounding box center [846, 222] width 77 height 77
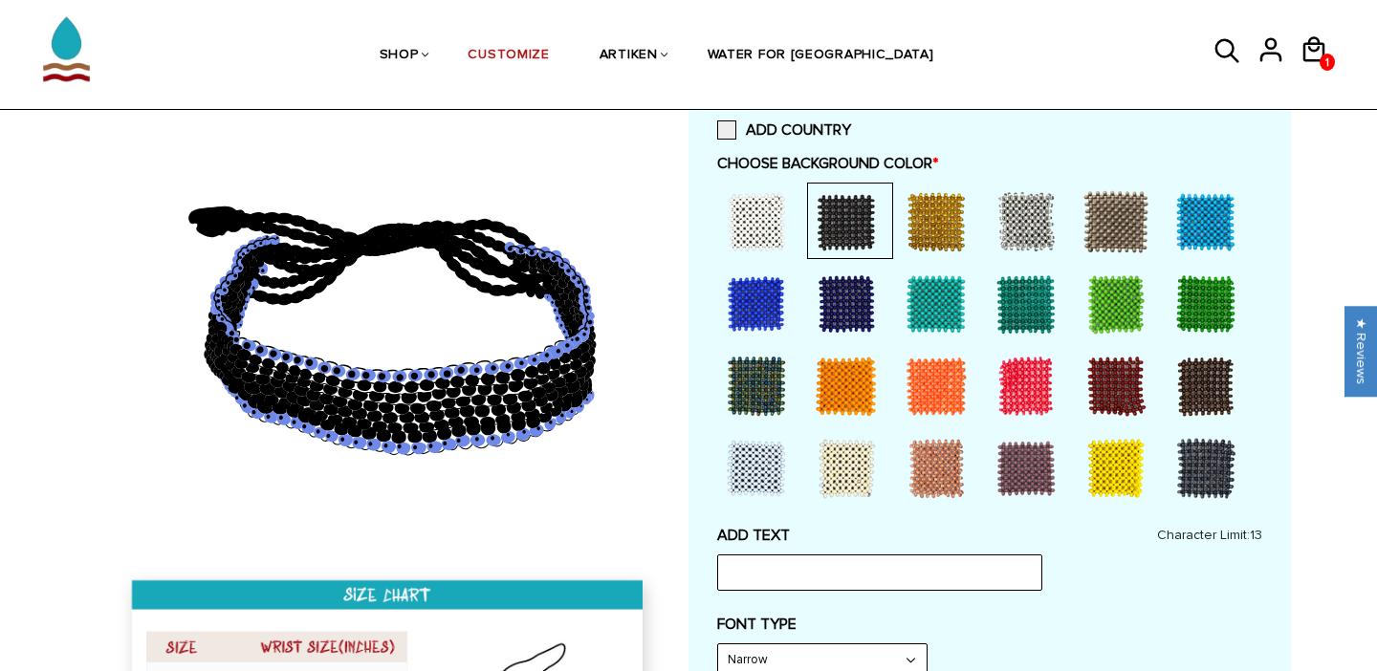
click at [764, 289] on div at bounding box center [756, 304] width 77 height 77
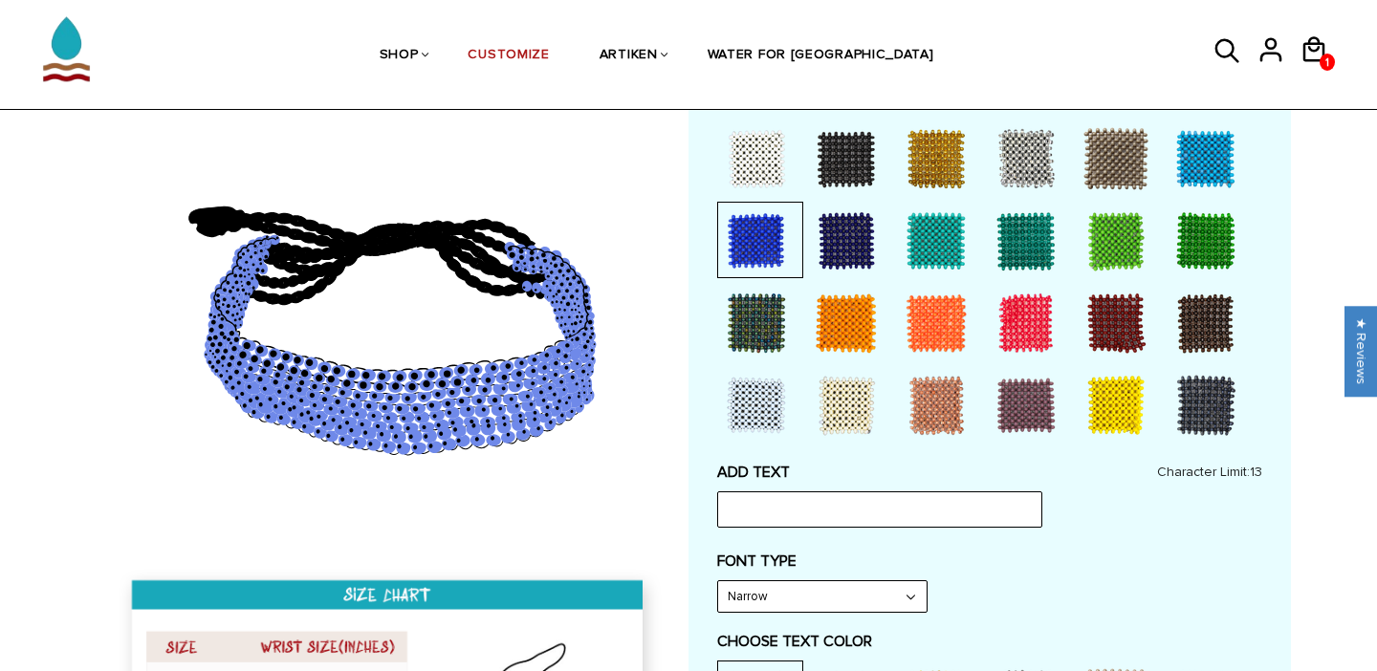
scroll to position [496, 0]
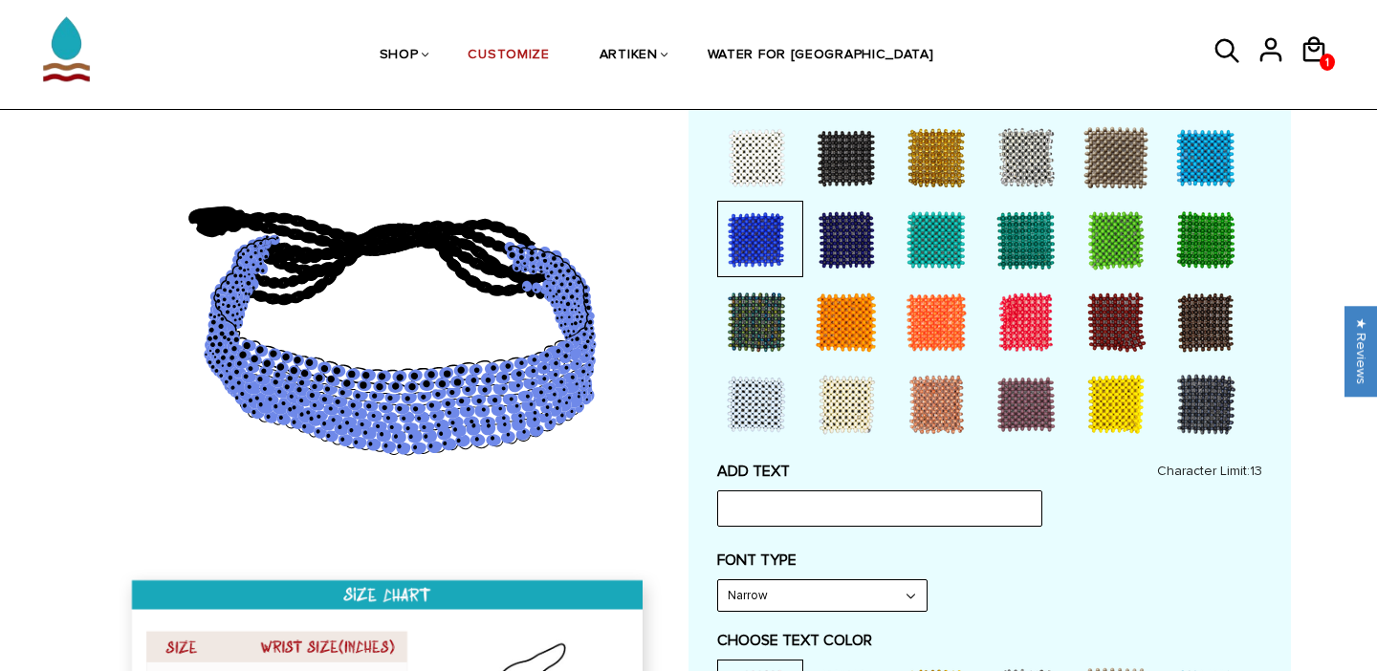
click at [835, 237] on div at bounding box center [846, 240] width 77 height 77
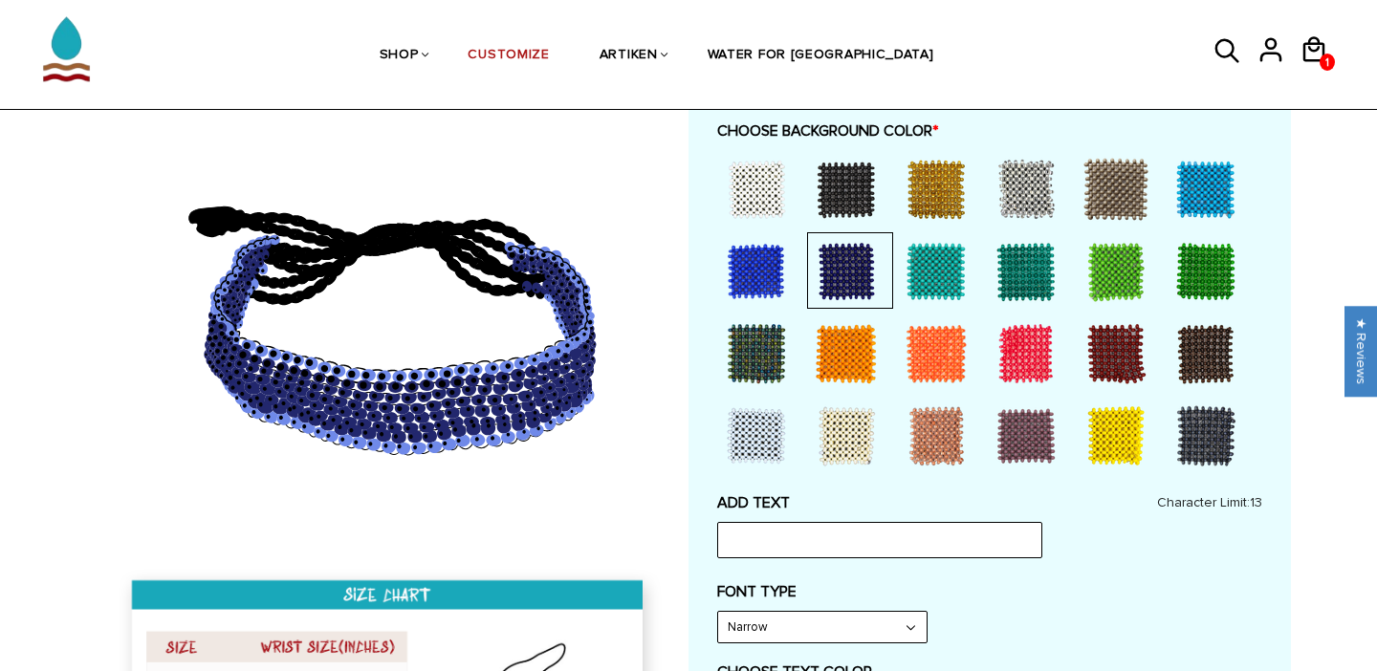
scroll to position [461, 0]
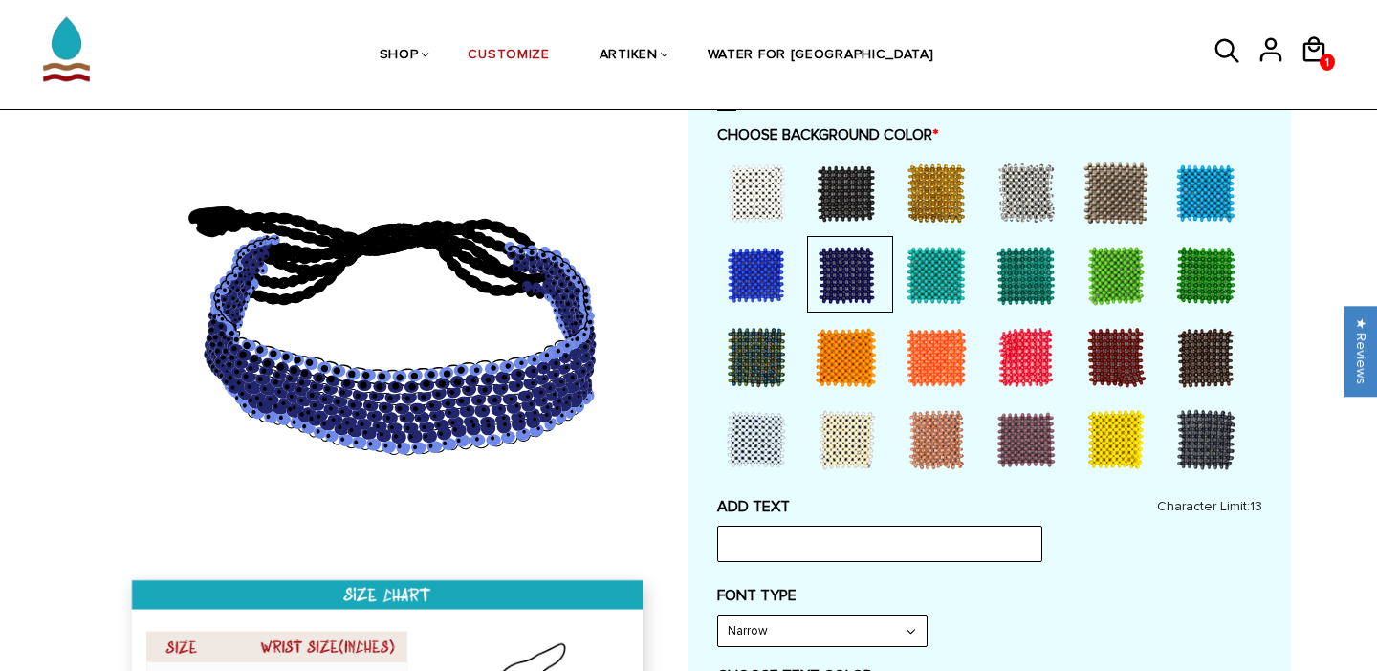
click at [749, 259] on div at bounding box center [756, 275] width 77 height 77
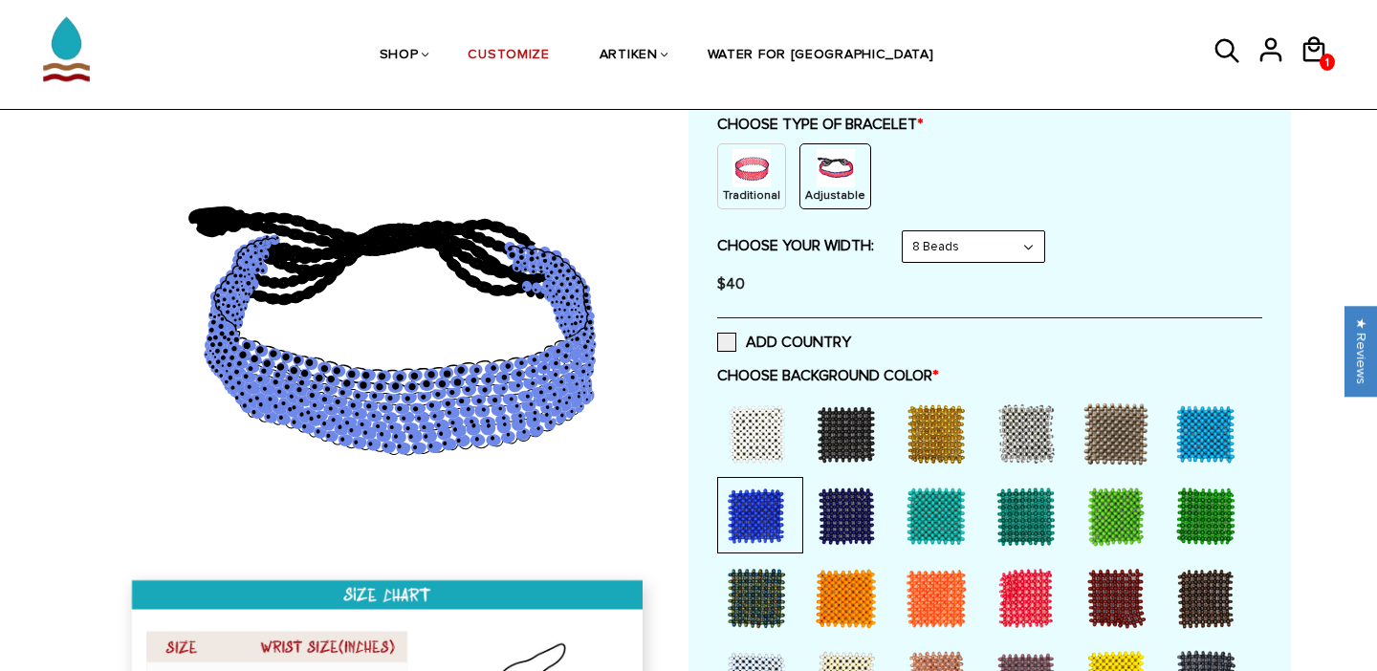
scroll to position [180, 0]
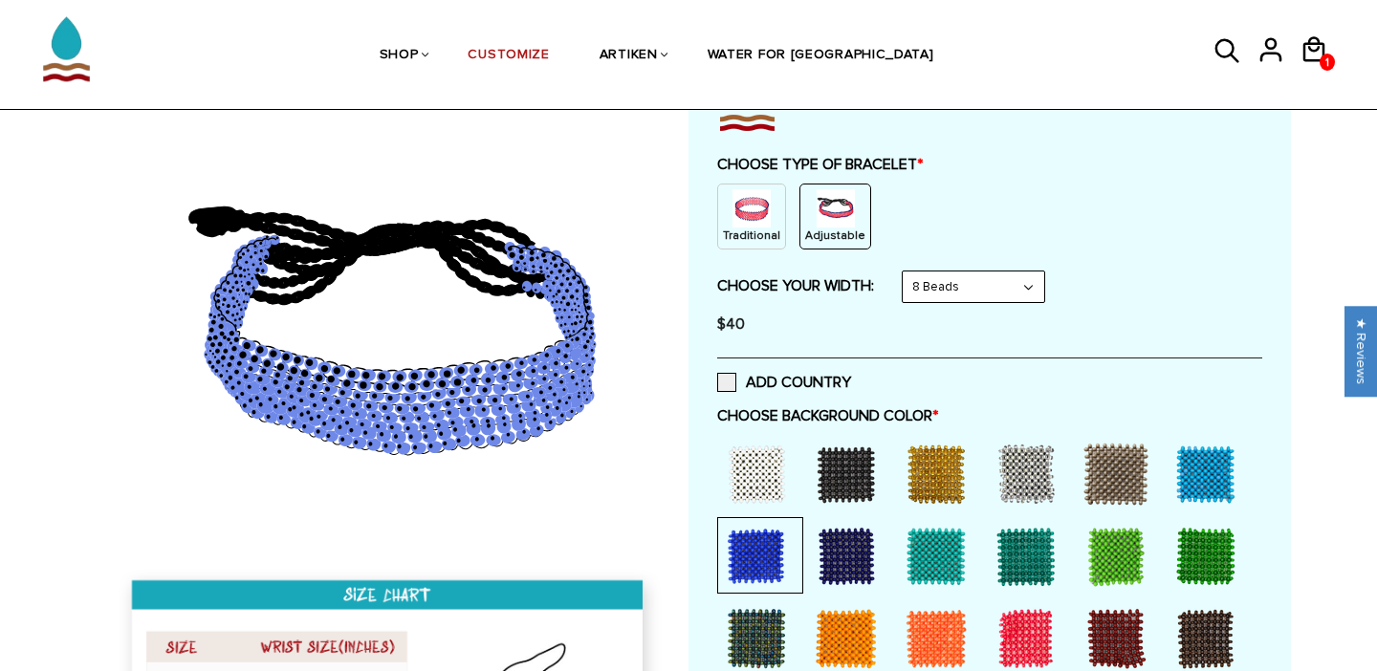
click at [838, 437] on div at bounding box center [846, 474] width 77 height 77
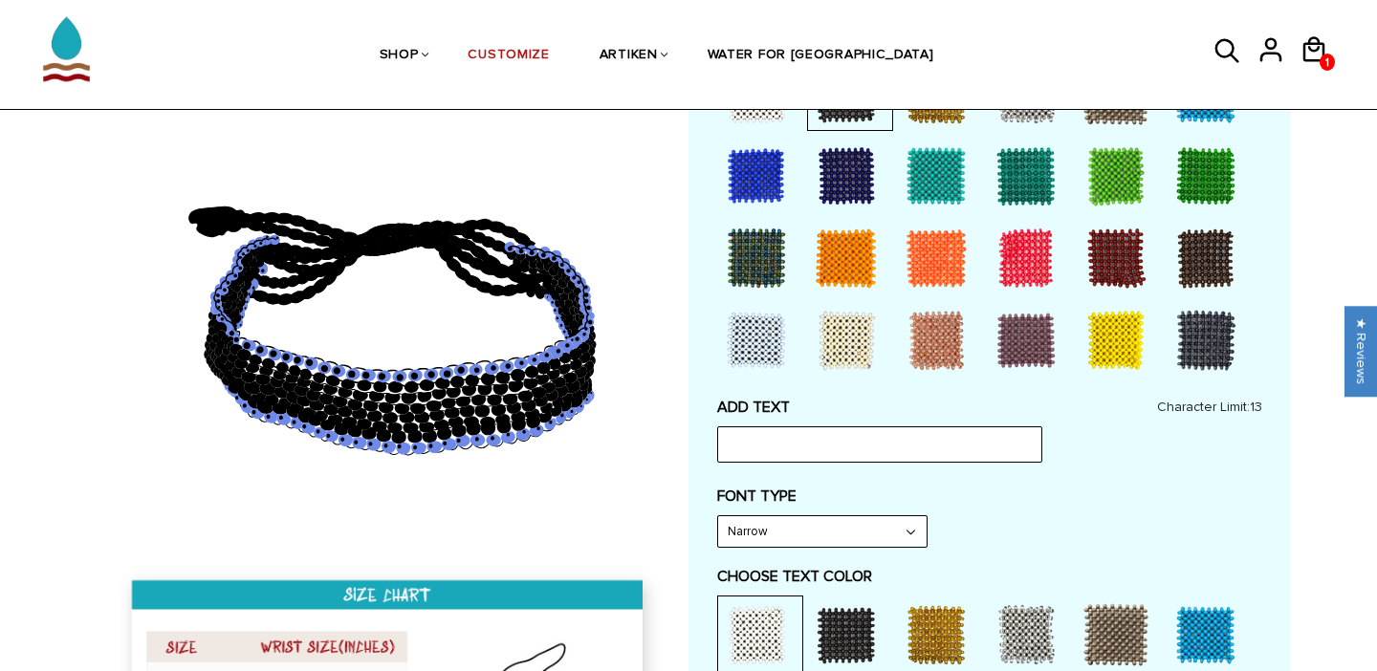
scroll to position [567, 0]
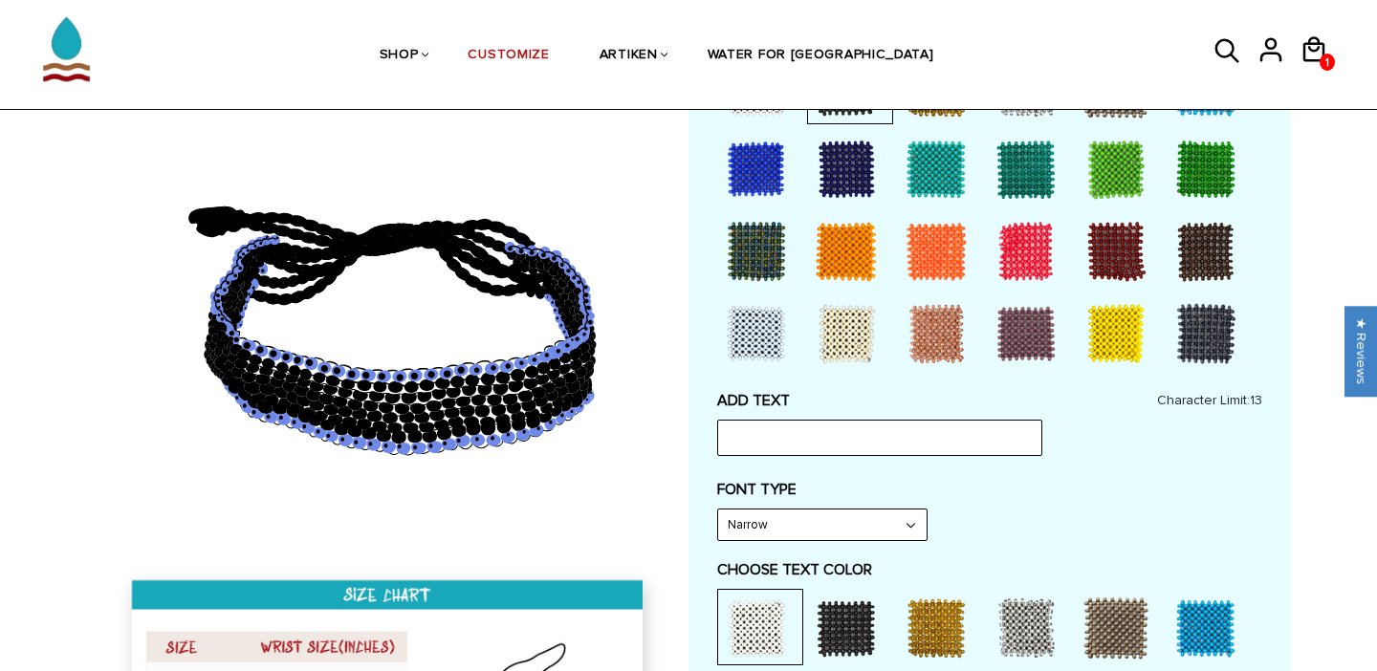
click at [1046, 165] on div at bounding box center [1026, 169] width 77 height 77
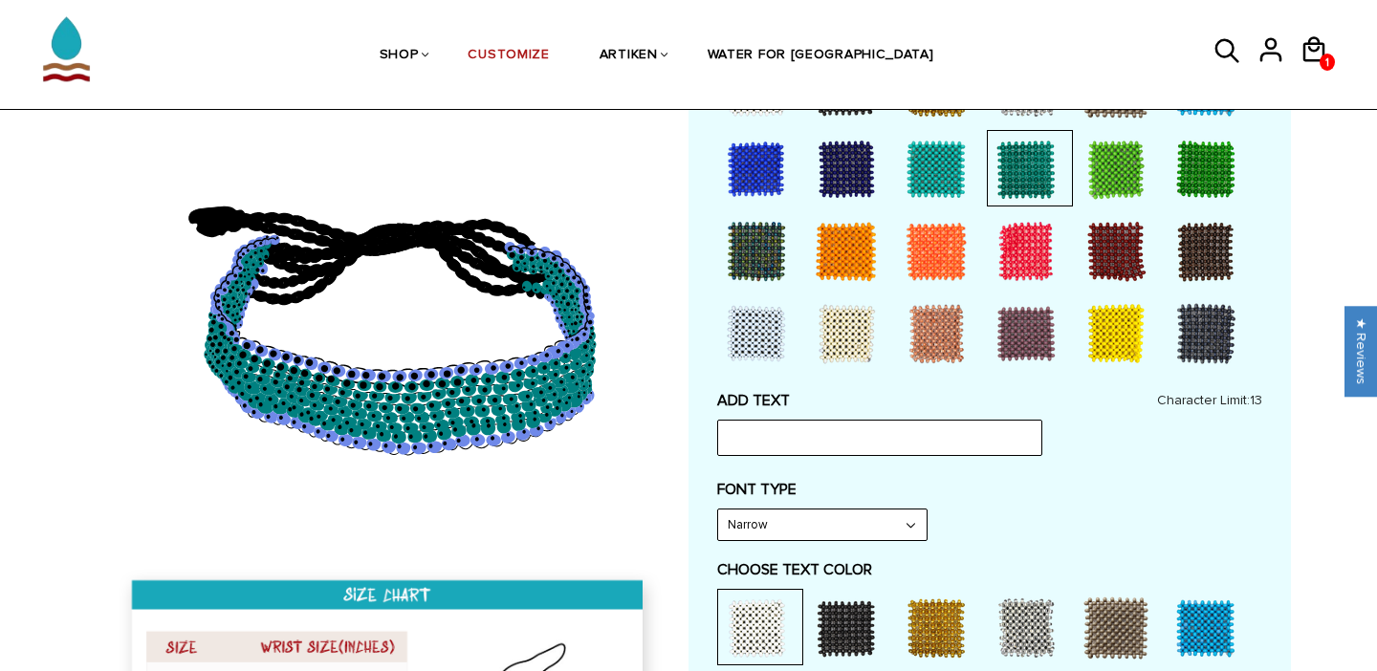
click at [1201, 170] on div at bounding box center [1206, 169] width 77 height 77
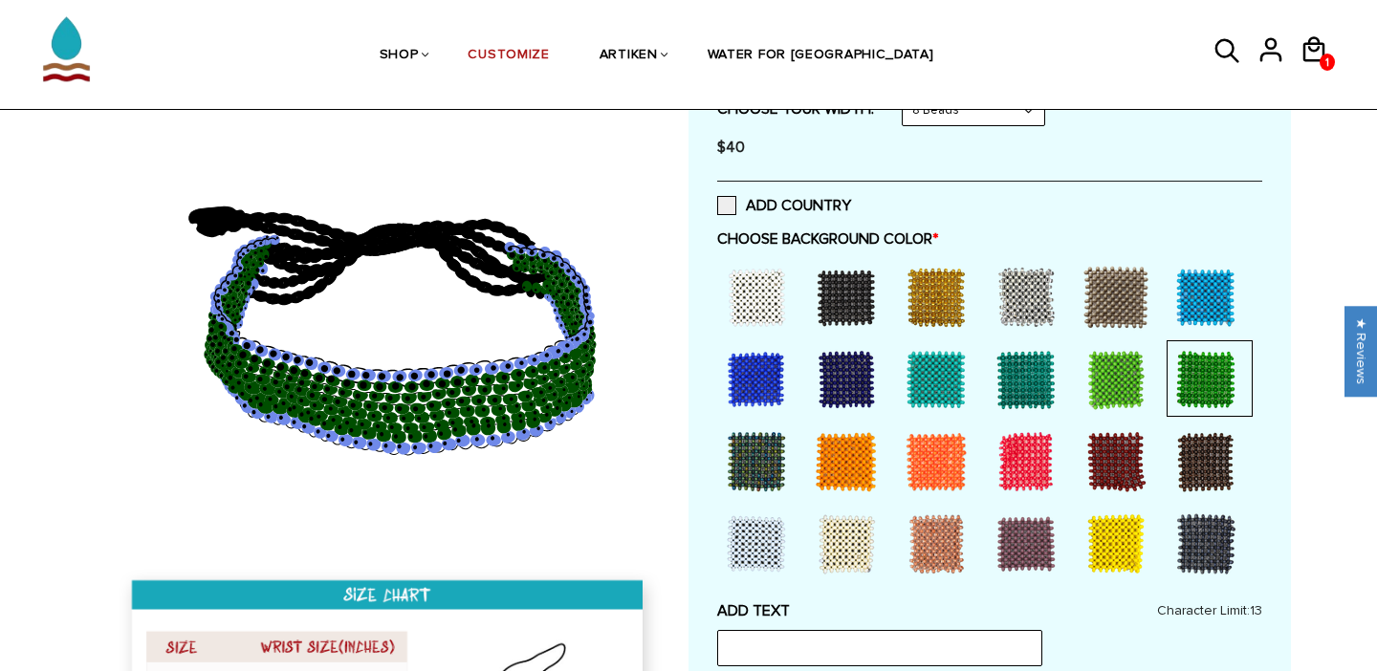
scroll to position [335, 0]
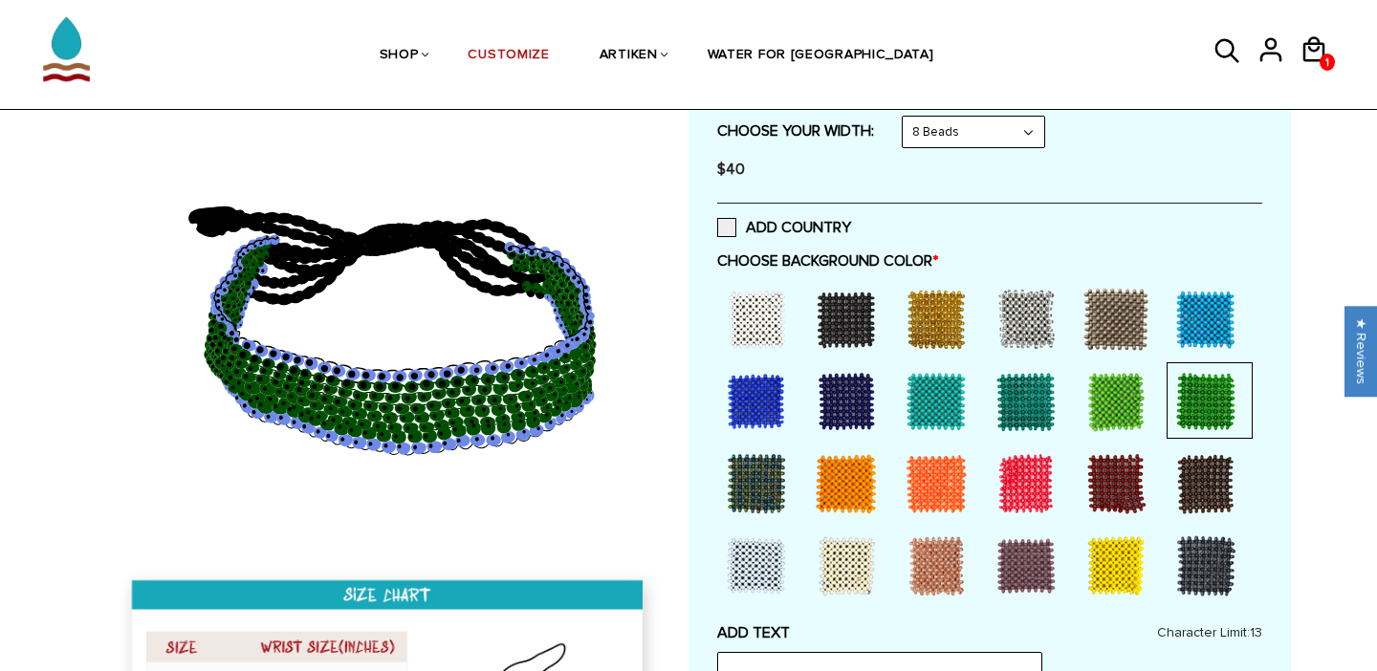
click at [839, 318] on div at bounding box center [846, 319] width 77 height 77
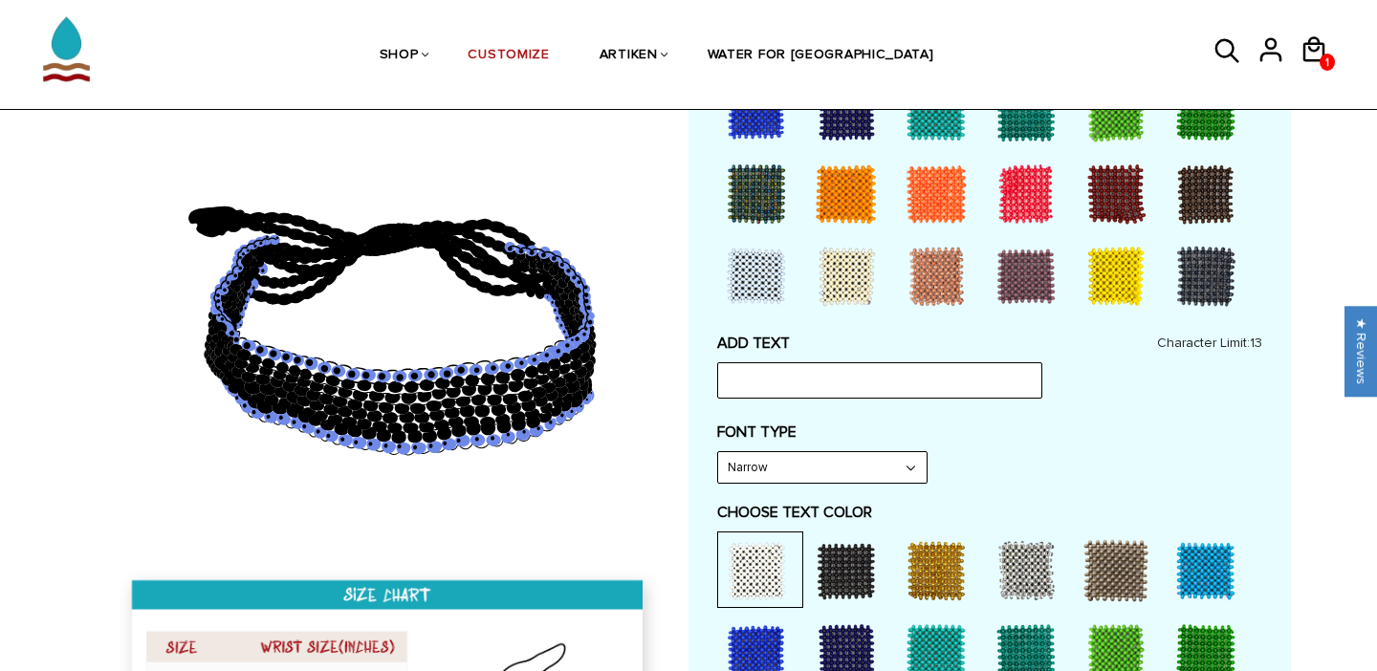
scroll to position [822, 0]
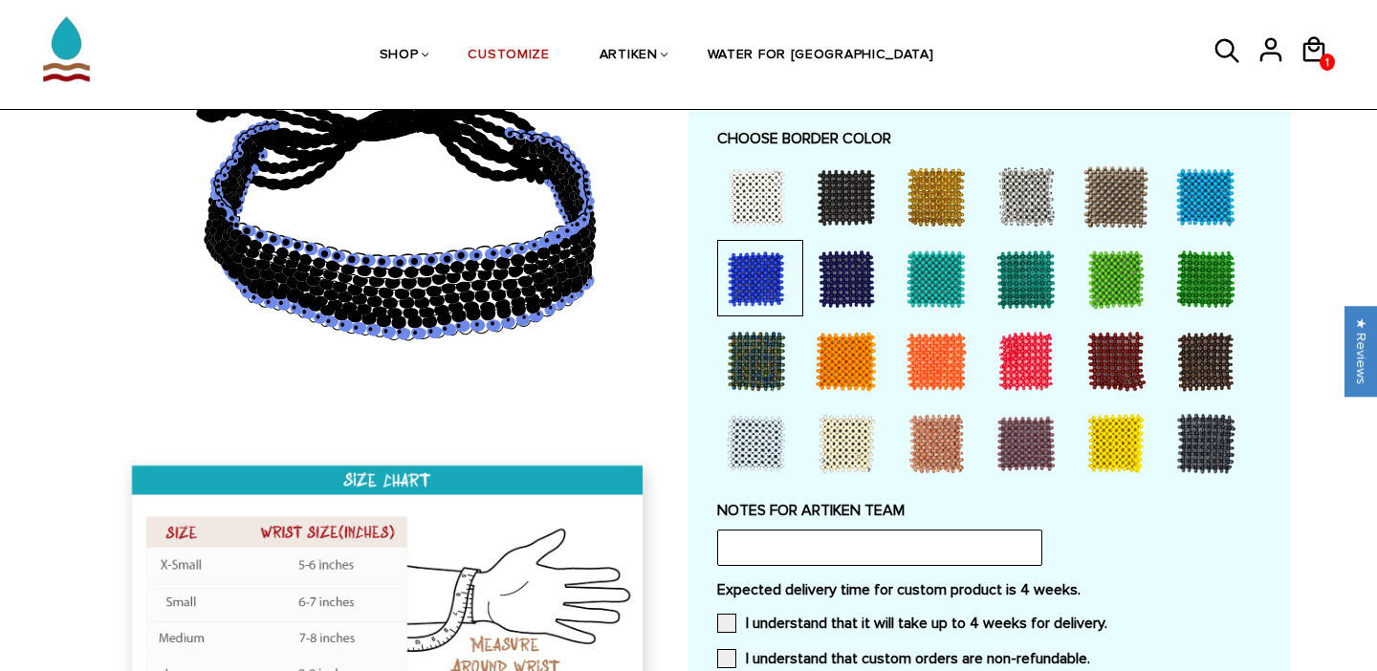
click at [841, 199] on div at bounding box center [846, 197] width 77 height 77
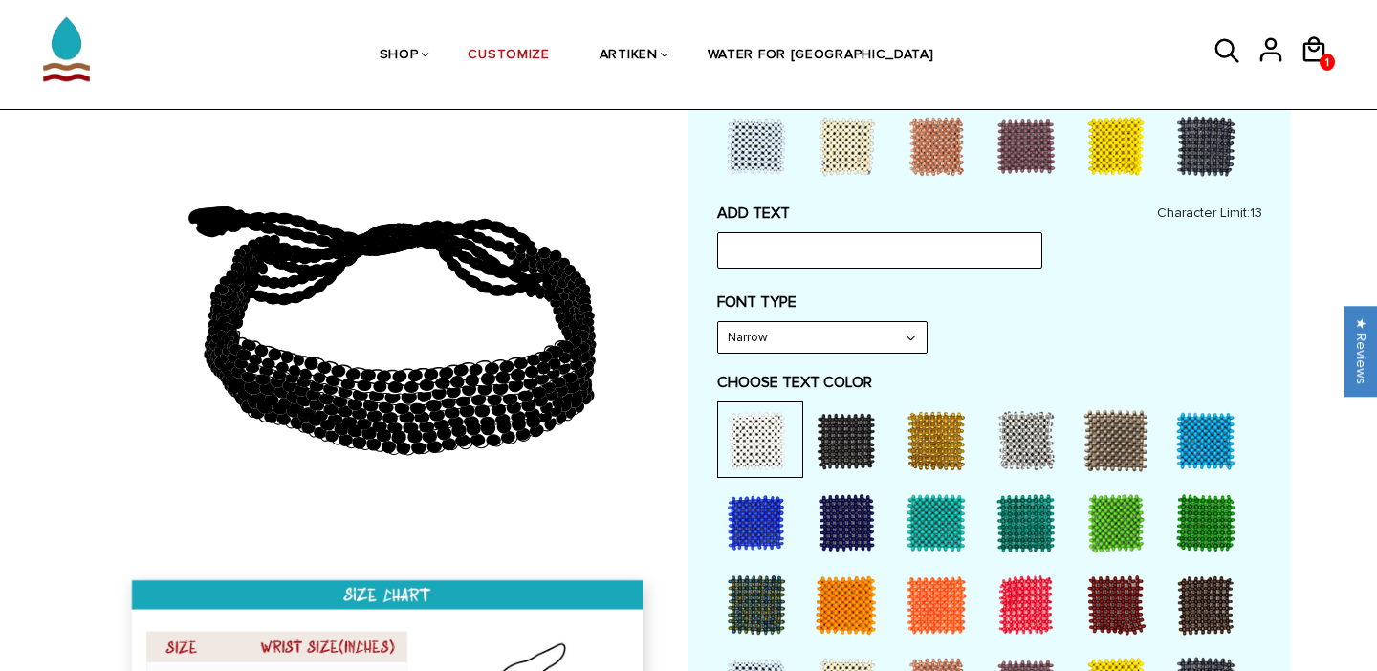
scroll to position [756, 0]
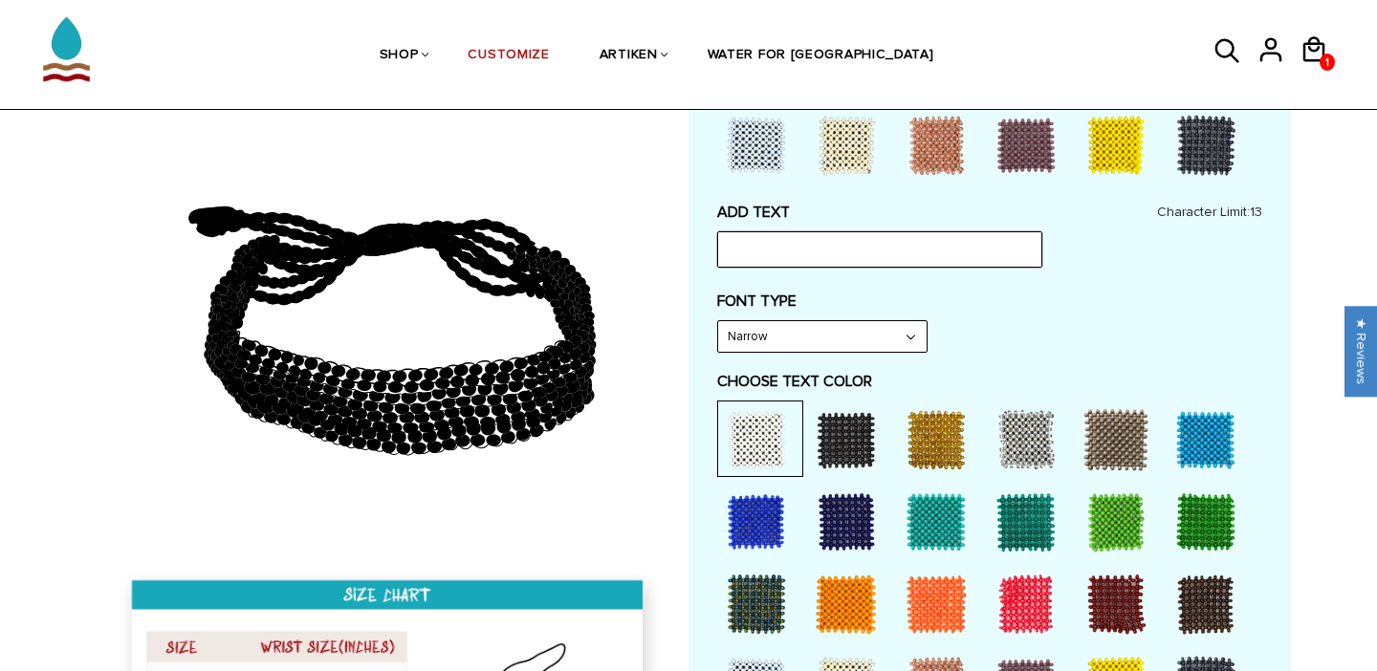
click at [796, 252] on input "text" at bounding box center [879, 249] width 325 height 36
click at [1069, 332] on div "FONT TYPE Narrow Narrow Bold" at bounding box center [989, 322] width 545 height 61
drag, startPoint x: 841, startPoint y: 248, endPoint x: 584, endPoint y: 246, distance: 256.3
click at [583, 246] on div at bounding box center [688, 413] width 1205 height 1940
type input "c"
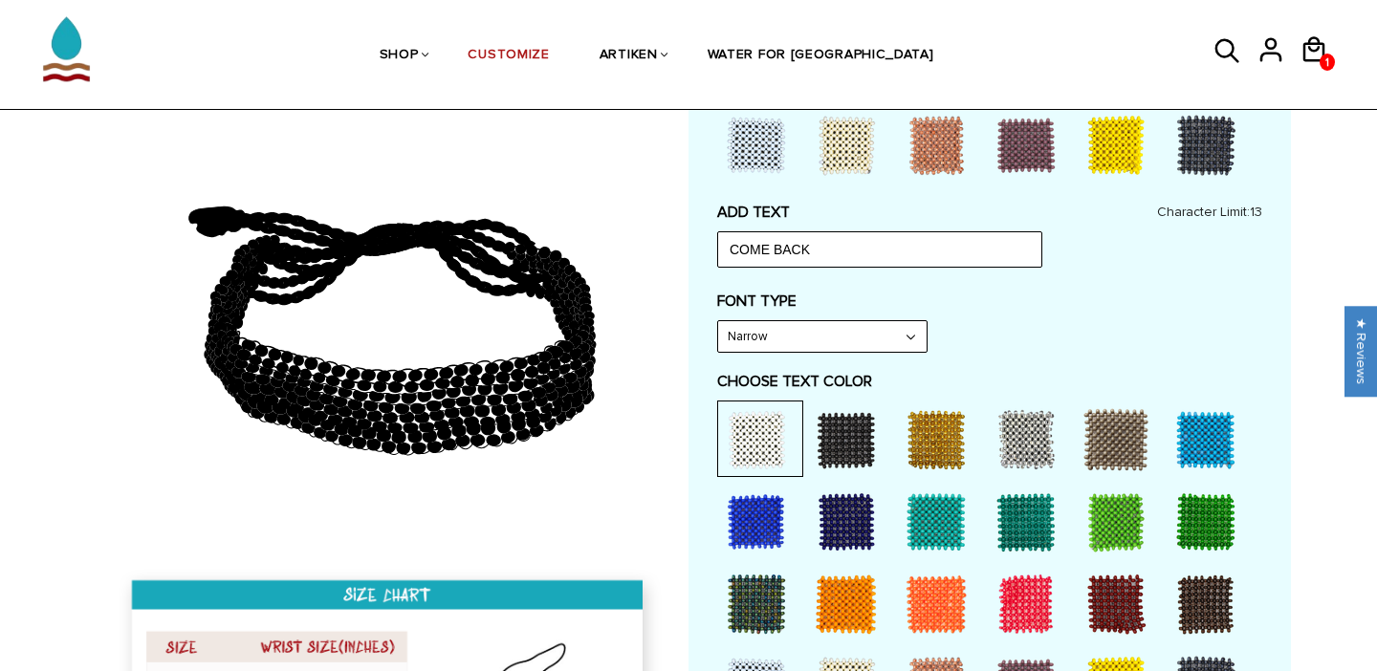
click at [1042, 320] on div "FONT TYPE Narrow Narrow Bold" at bounding box center [989, 322] width 545 height 61
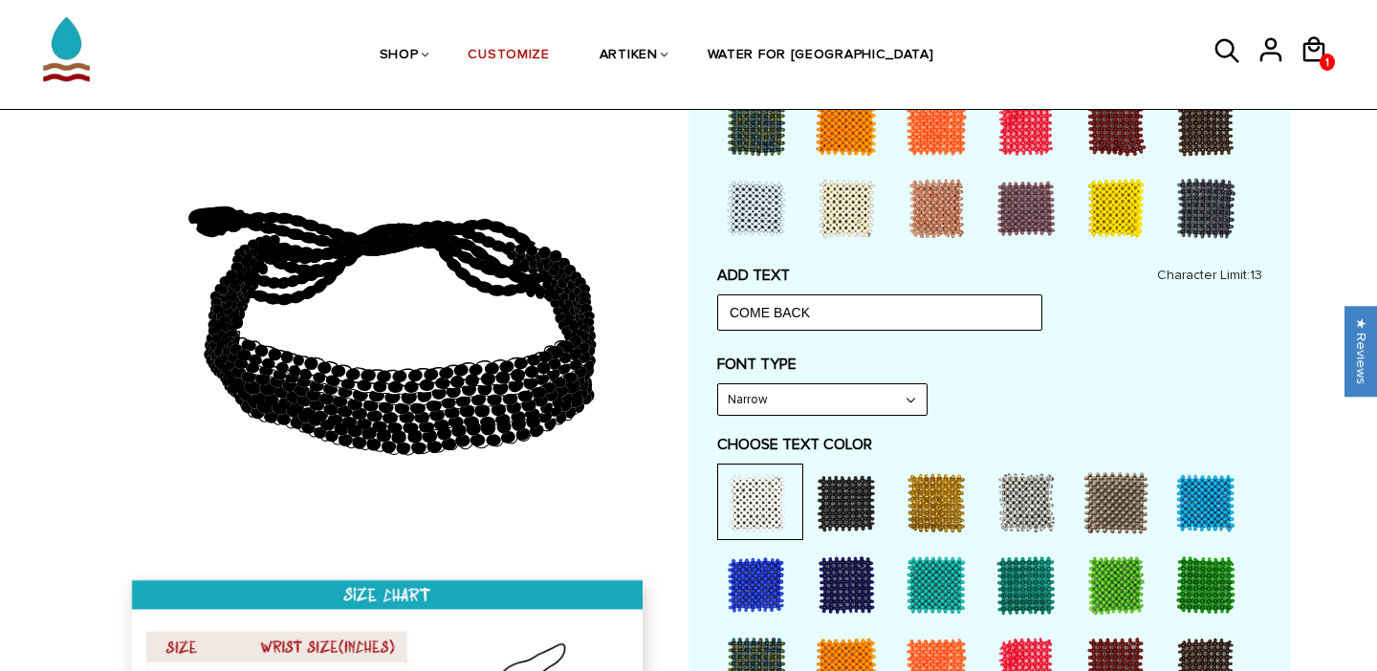
scroll to position [682, 0]
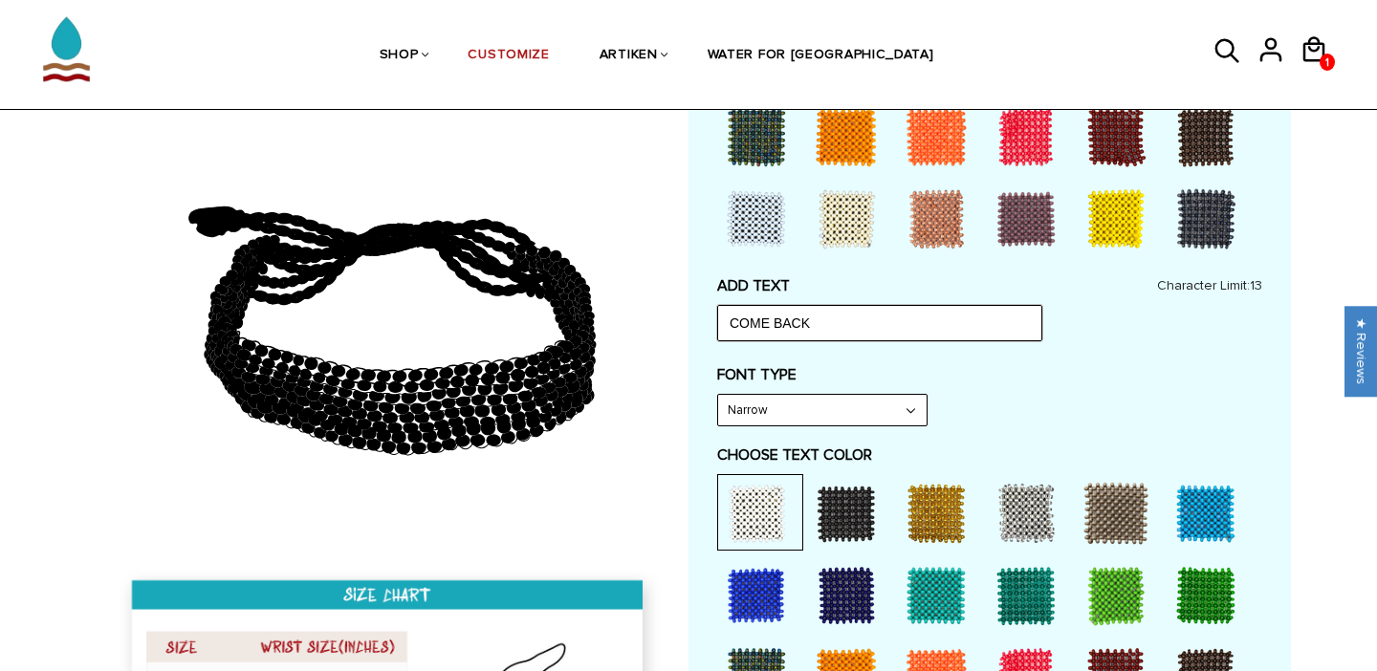
drag, startPoint x: 845, startPoint y: 322, endPoint x: 610, endPoint y: 314, distance: 234.5
click at [610, 314] on div at bounding box center [688, 487] width 1205 height 1940
paste input "villain arc"
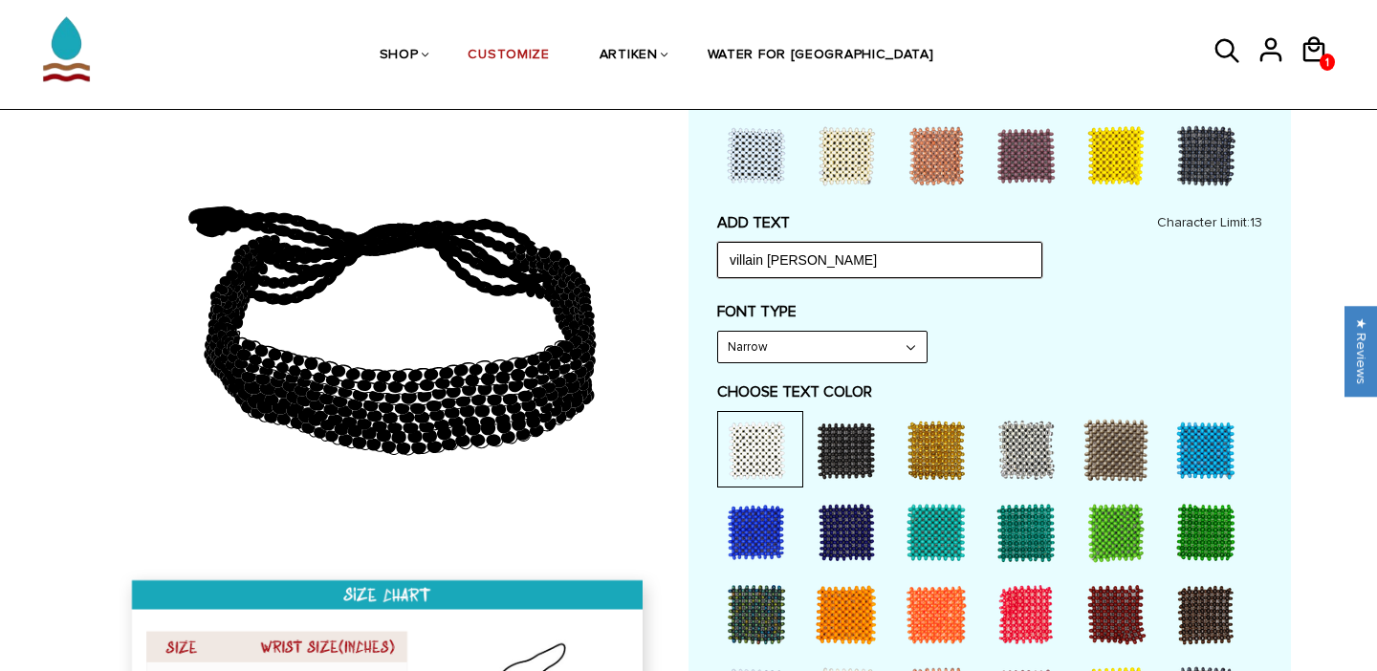
scroll to position [747, 0]
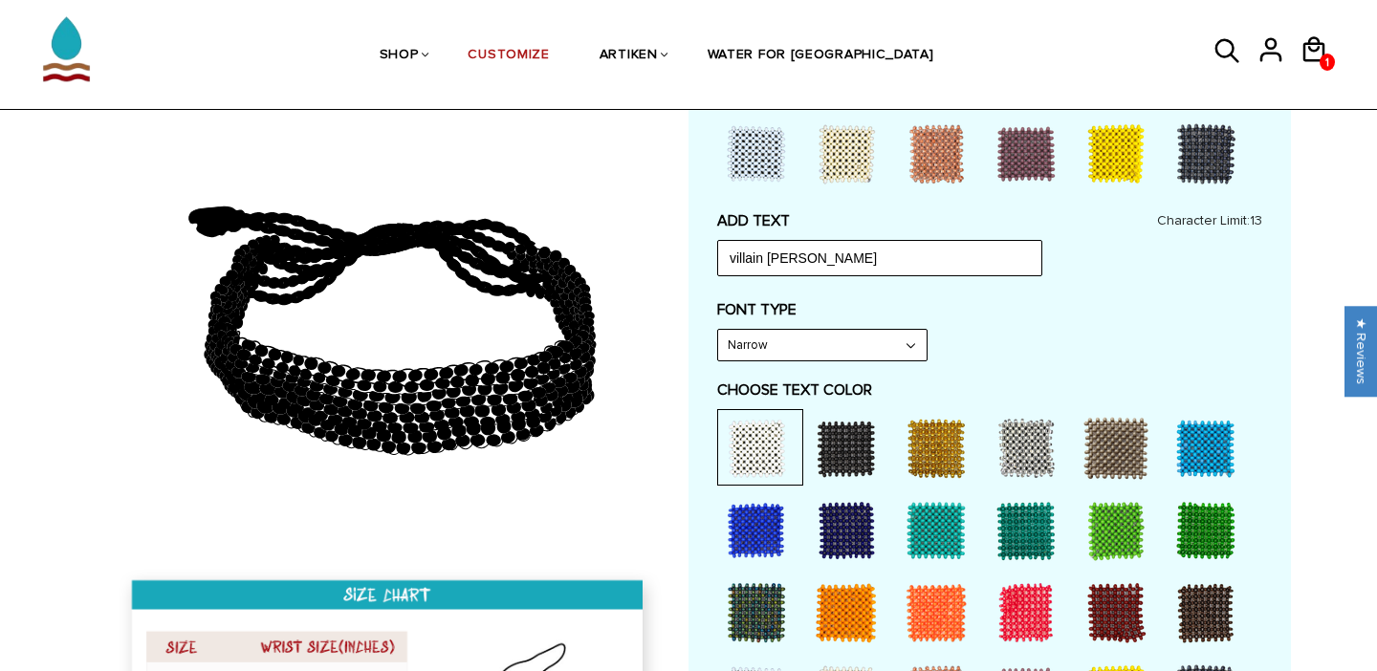
click at [975, 328] on div "FONT TYPE Narrow Narrow Bold" at bounding box center [989, 330] width 545 height 61
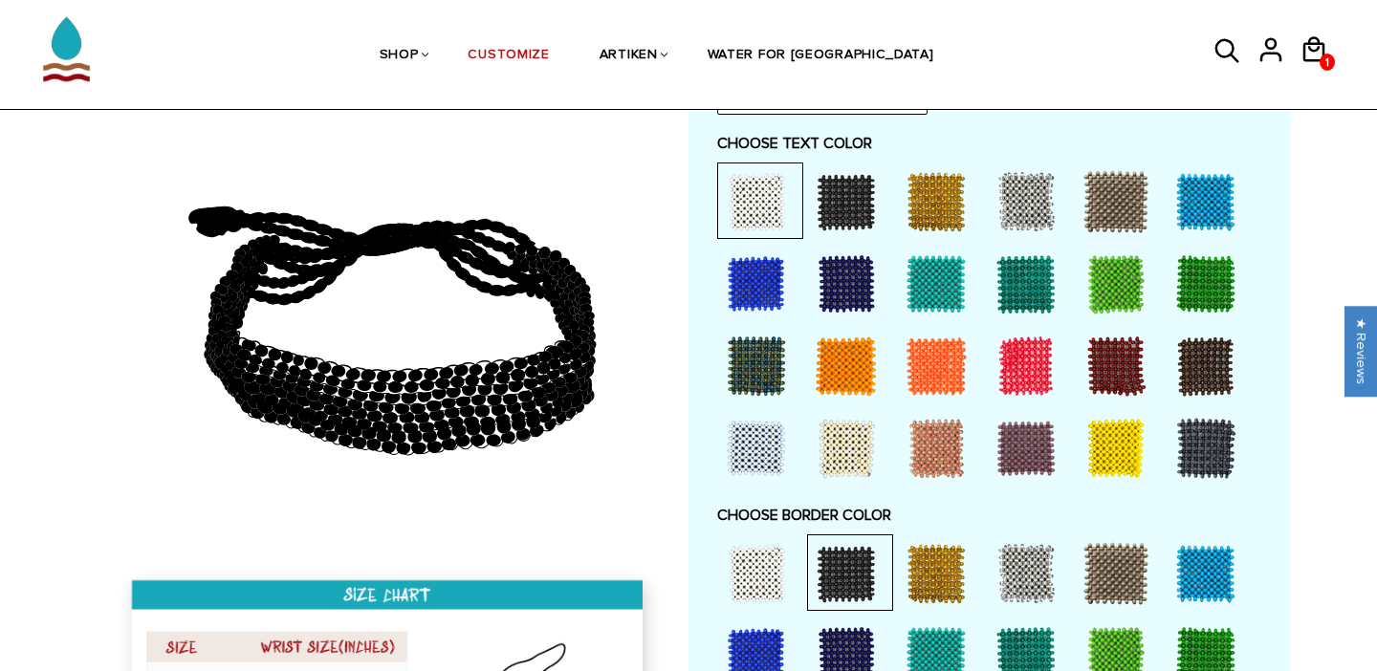
scroll to position [976, 0]
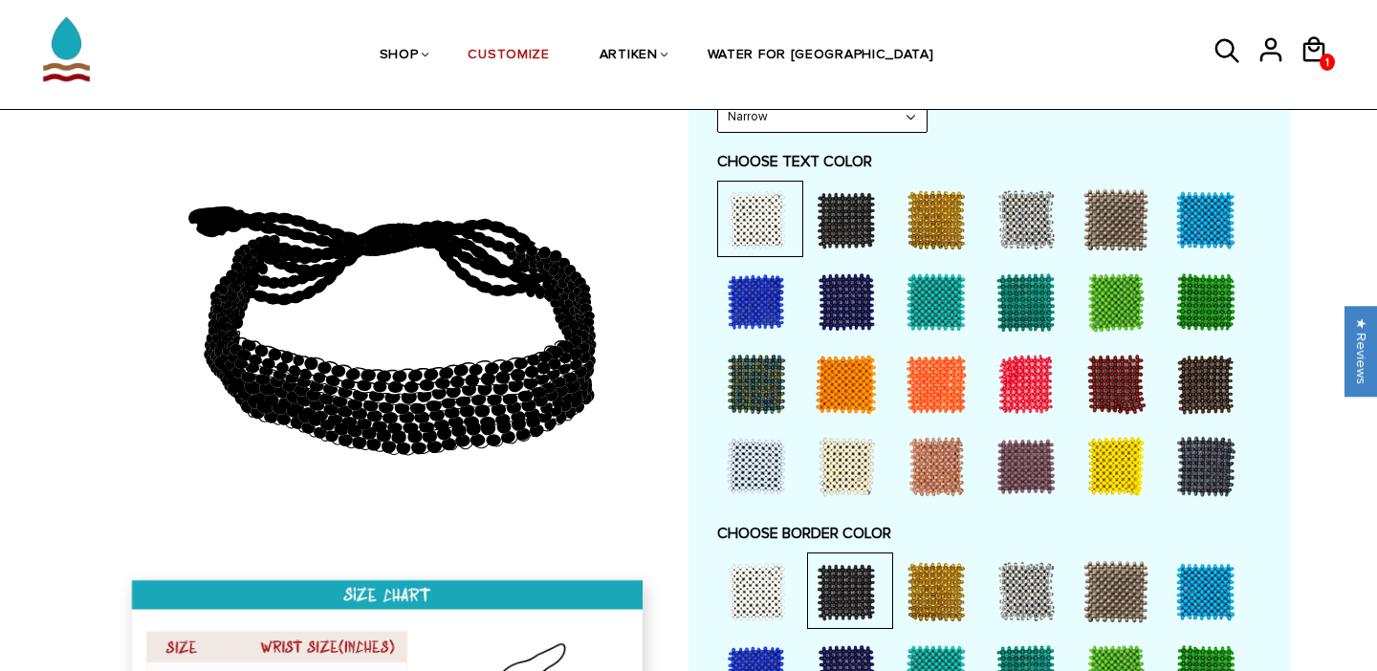
click at [759, 202] on div at bounding box center [756, 220] width 77 height 77
click at [740, 205] on div at bounding box center [756, 220] width 77 height 77
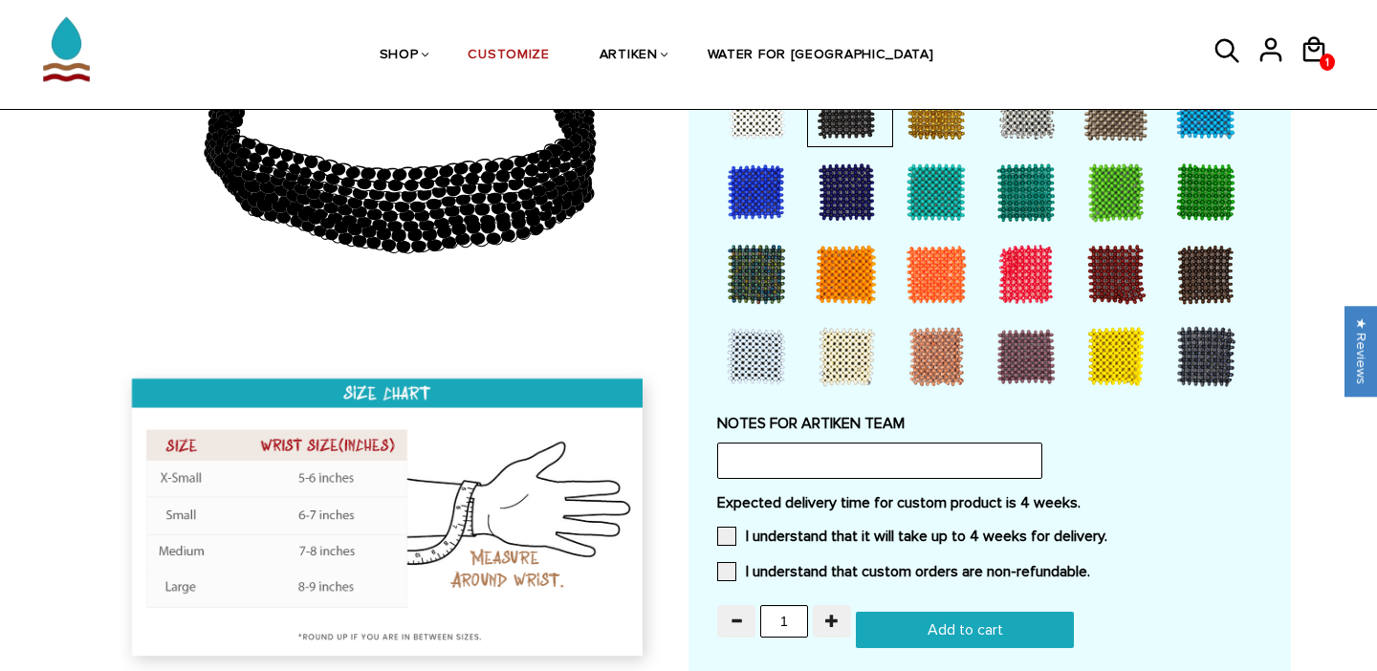
scroll to position [1497, 0]
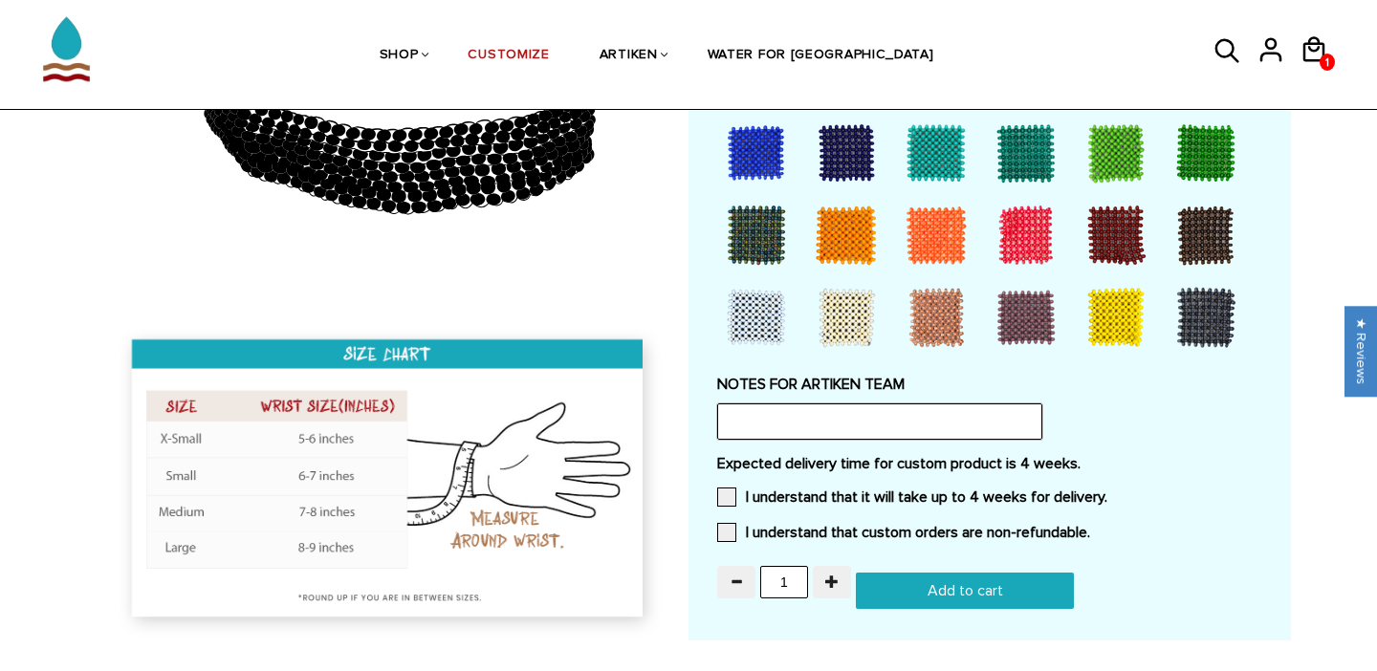
click at [797, 428] on input "text" at bounding box center [879, 422] width 325 height 36
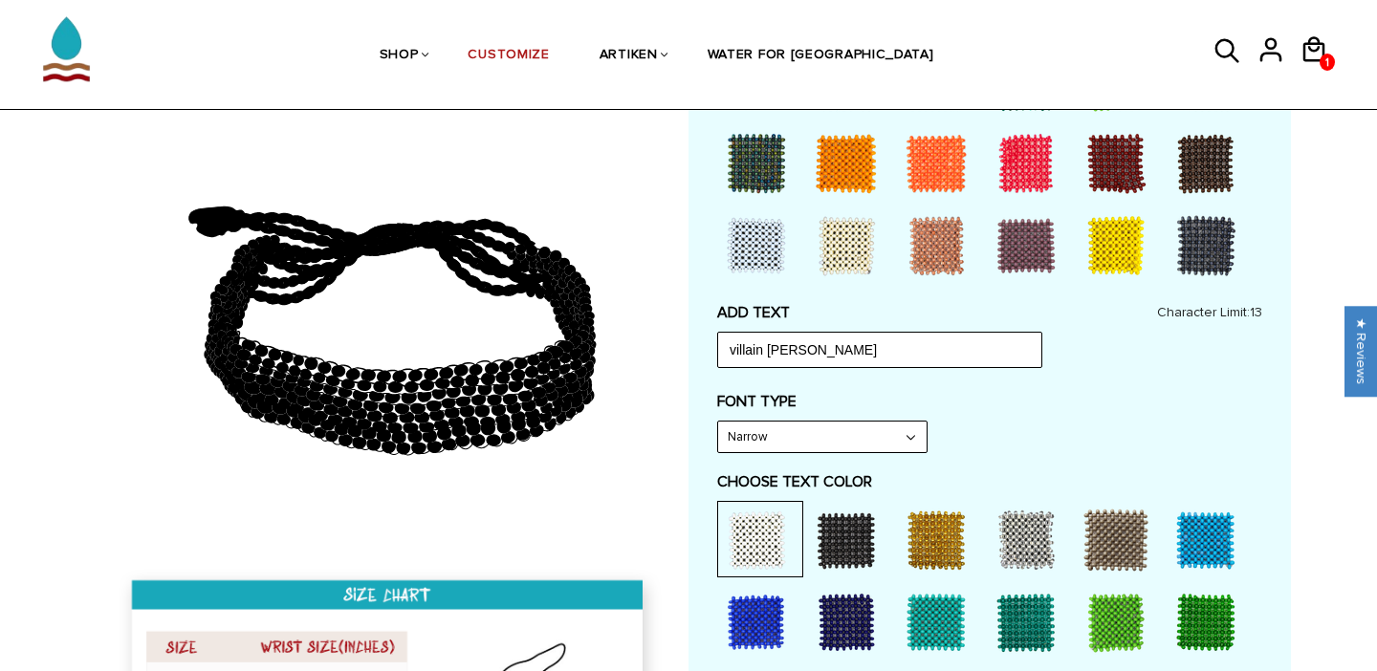
scroll to position [617, 0]
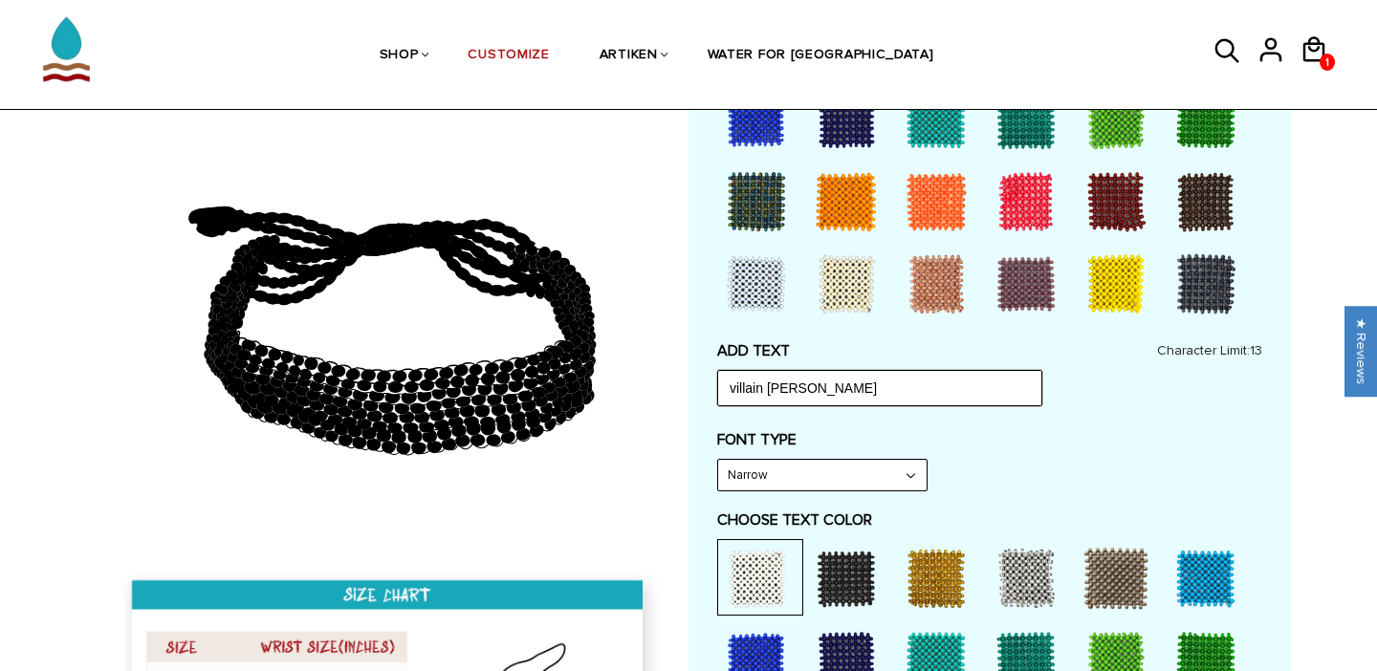
click at [733, 388] on input "villain arc" at bounding box center [879, 388] width 325 height 36
drag, startPoint x: 838, startPoint y: 385, endPoint x: 782, endPoint y: 383, distance: 55.5
click at [782, 383] on input "VILLAIN arc" at bounding box center [879, 388] width 325 height 36
drag, startPoint x: 830, startPoint y: 389, endPoint x: 560, endPoint y: 386, distance: 270.7
click at [560, 386] on div at bounding box center [688, 552] width 1205 height 1940
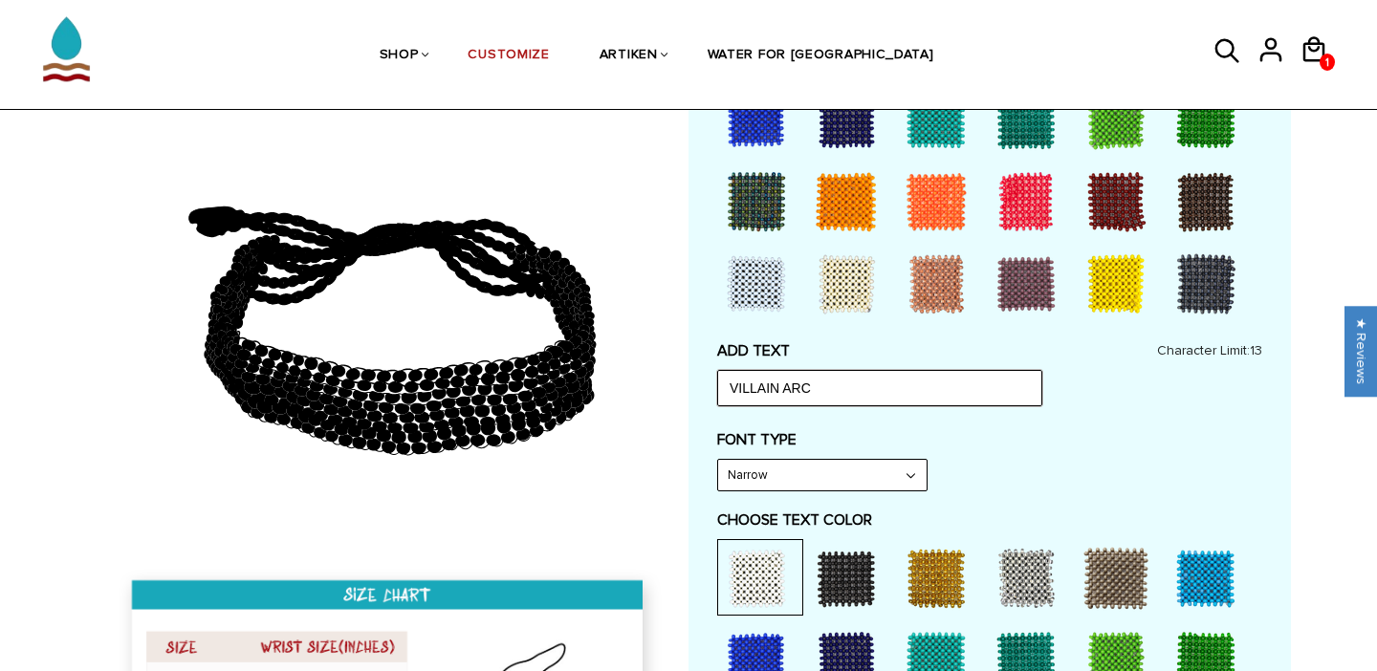
paste input "villain arc"
type input "villain arc"
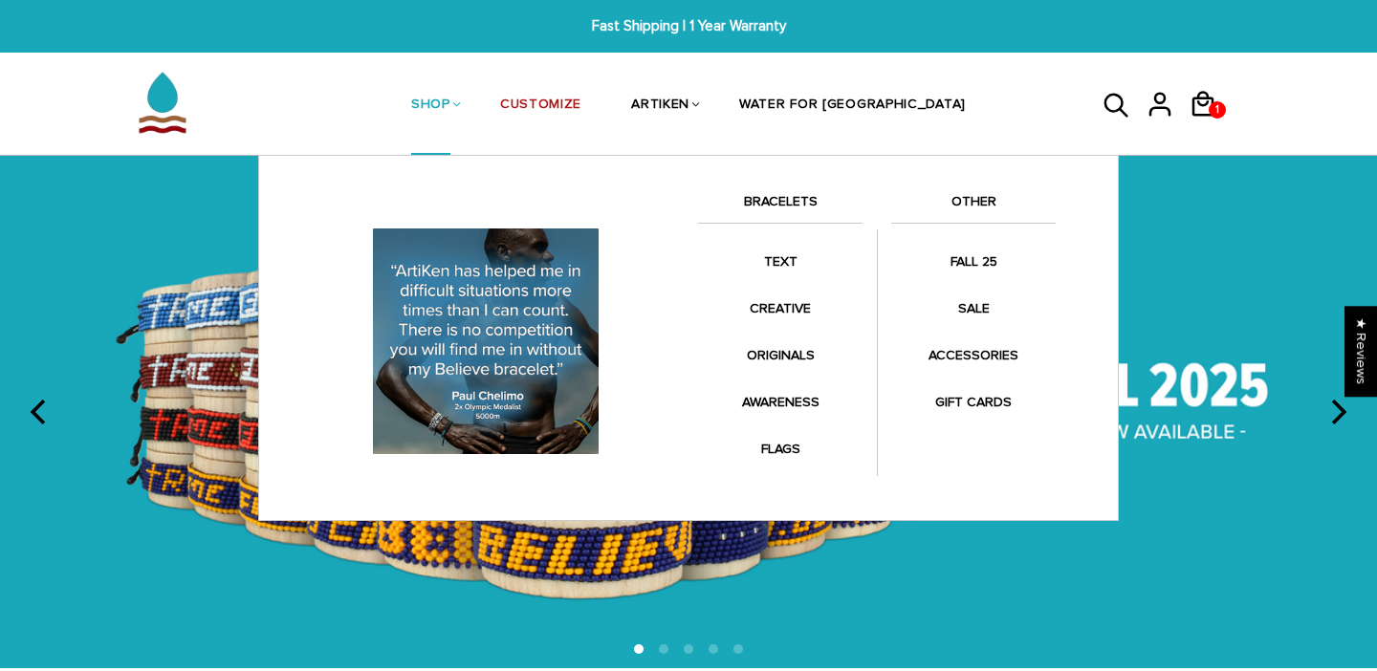
click at [450, 105] on link "SHOP" at bounding box center [430, 105] width 39 height 101
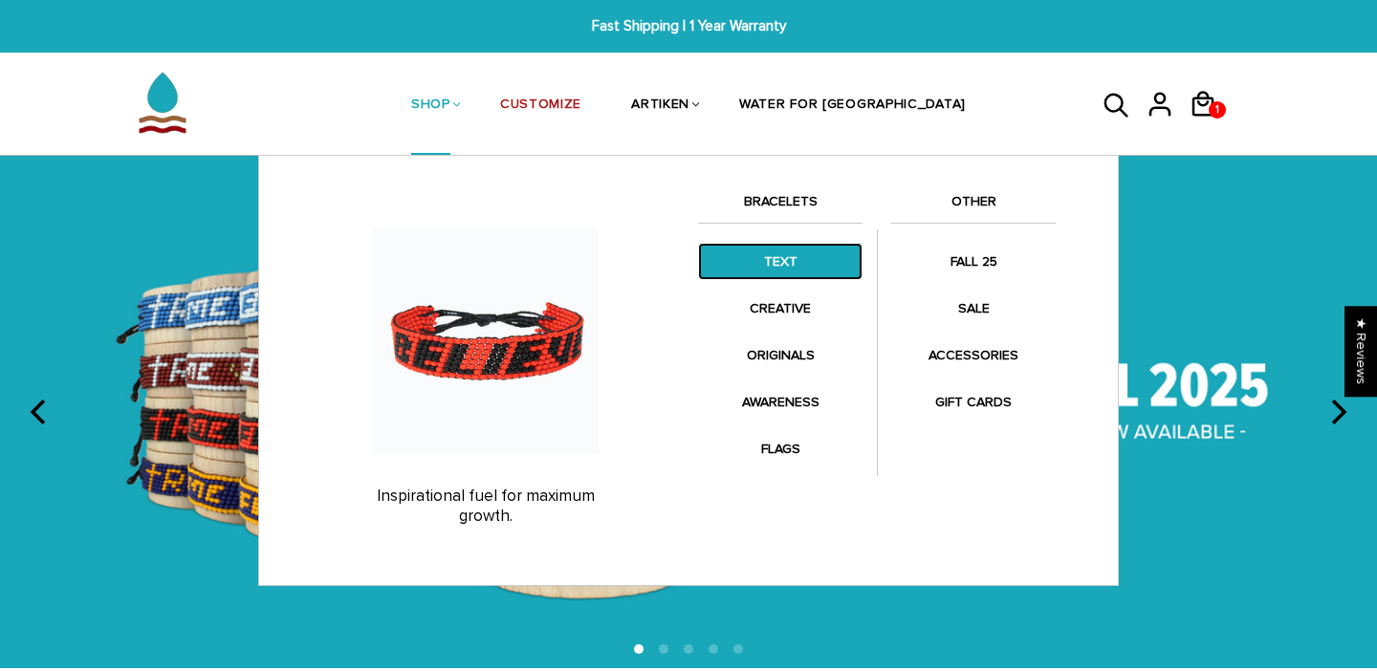
click at [769, 256] on link "TEXT" at bounding box center [780, 261] width 165 height 37
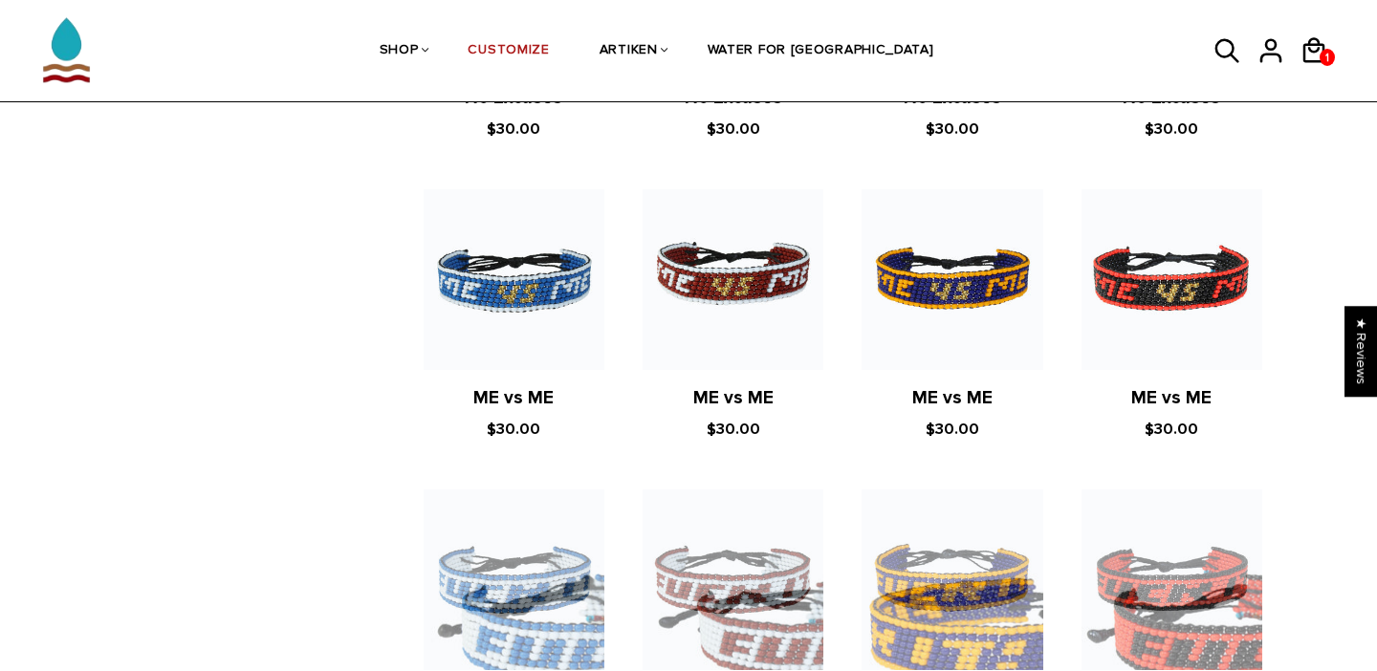
scroll to position [1565, 0]
